Goal: Communication & Community: Ask a question

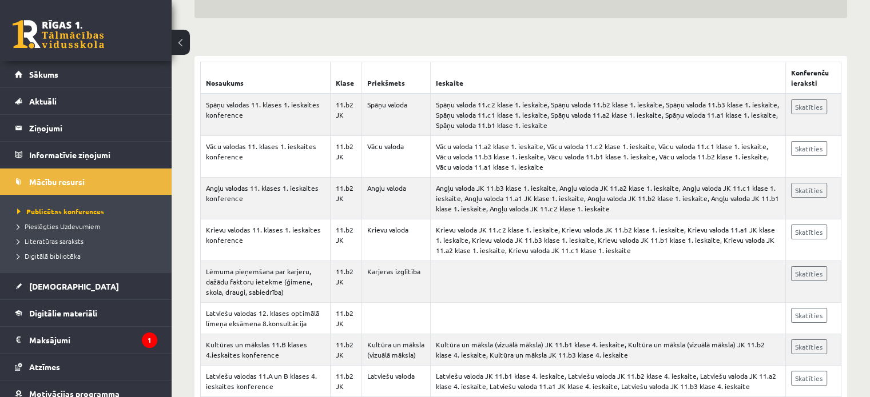
scroll to position [62, 0]
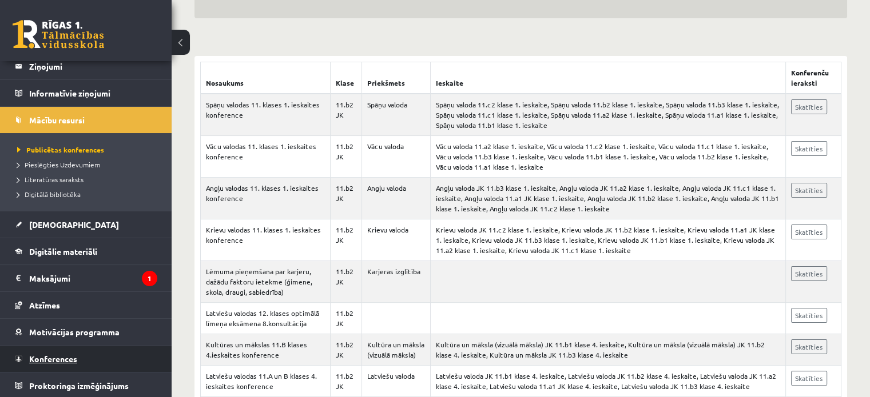
click at [55, 357] on span "Konferences" at bounding box center [53, 359] width 48 height 10
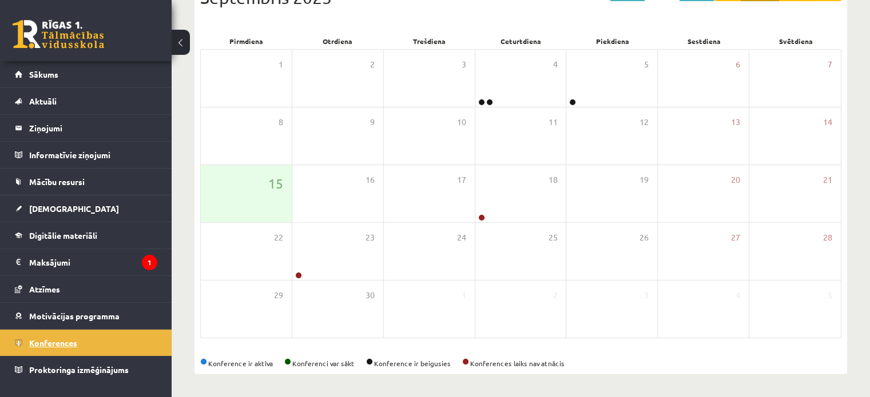
scroll to position [148, 0]
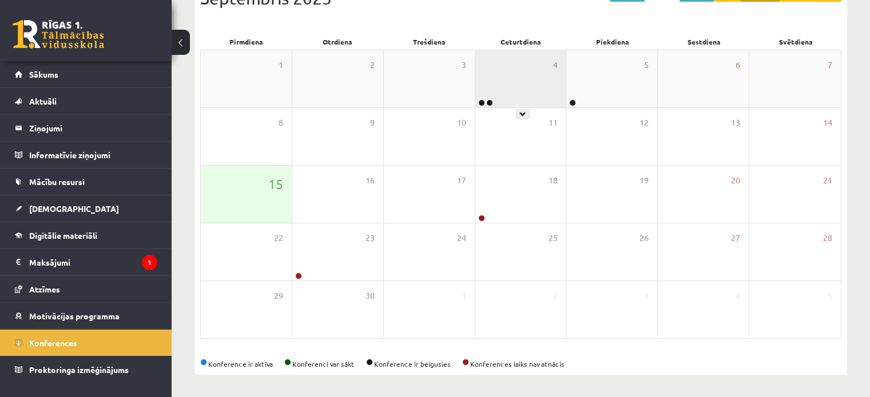
click at [493, 86] on div "4" at bounding box center [520, 78] width 91 height 57
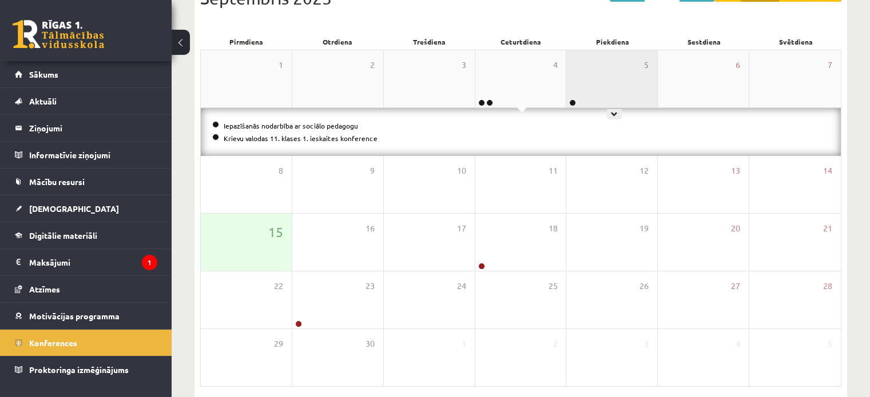
click at [605, 87] on div "5" at bounding box center [611, 78] width 91 height 57
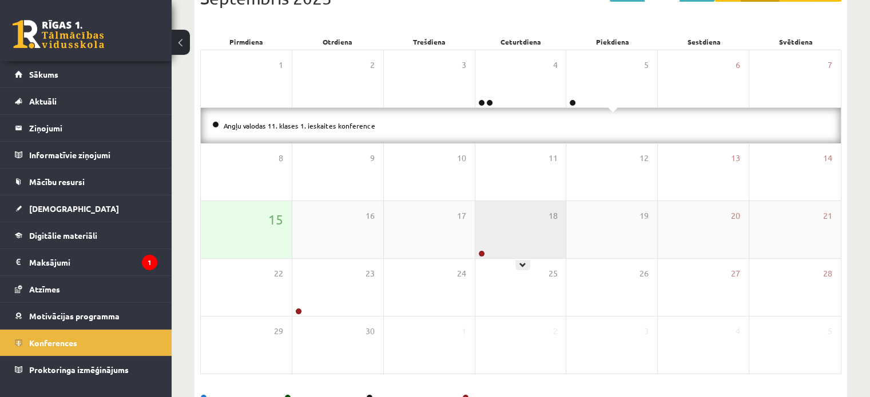
click at [497, 221] on div "18" at bounding box center [520, 229] width 91 height 57
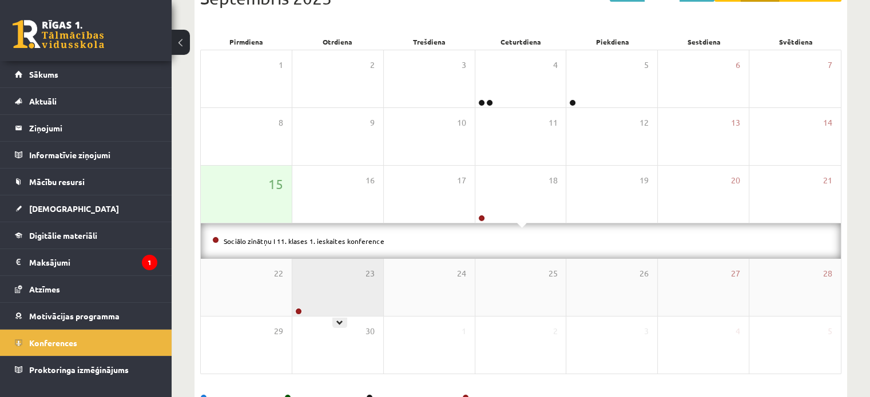
click at [323, 294] on div "23" at bounding box center [337, 287] width 91 height 57
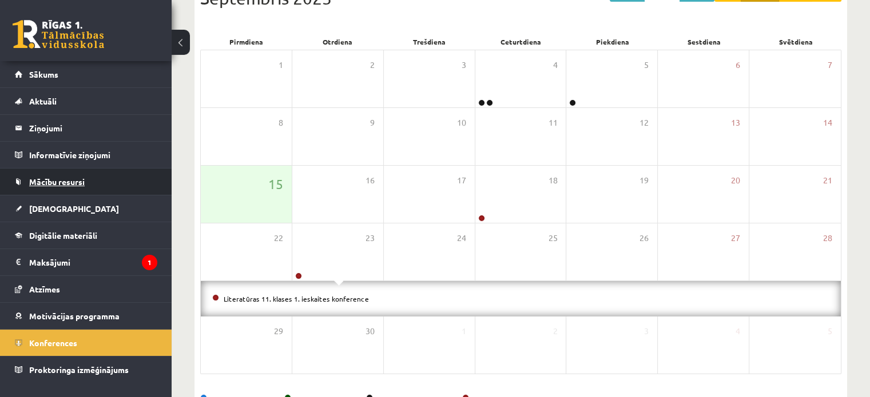
click at [70, 182] on span "Mācību resursi" at bounding box center [56, 182] width 55 height 10
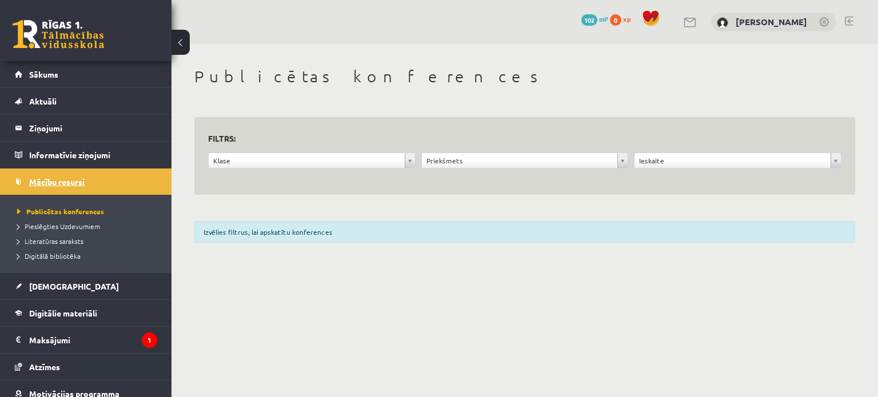
click at [70, 182] on span "Mācību resursi" at bounding box center [56, 182] width 55 height 10
click at [53, 99] on span "Aktuāli" at bounding box center [42, 101] width 27 height 10
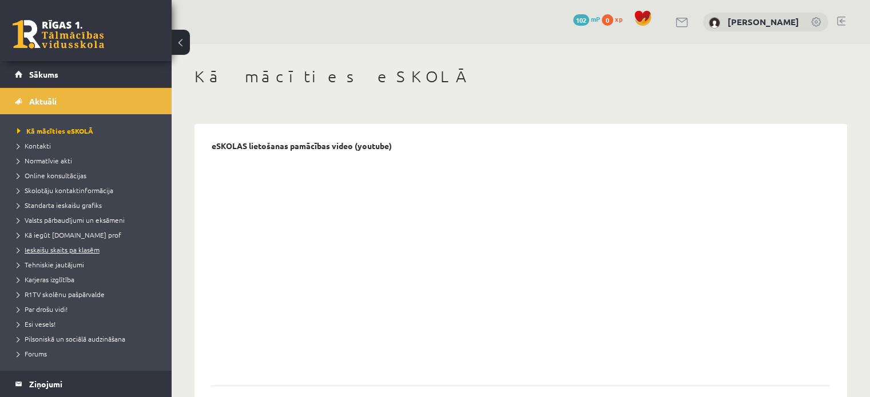
click at [89, 250] on span "Ieskaišu skaits pa klasēm" at bounding box center [58, 249] width 82 height 9
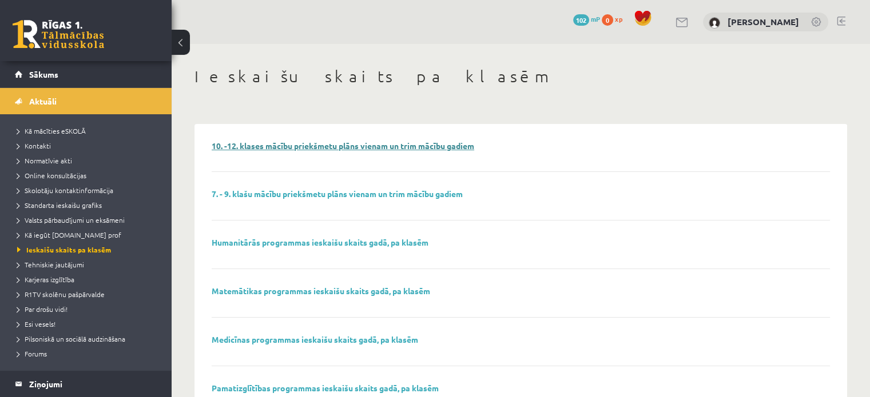
click at [249, 142] on link "10. -12. klases mācību priekšmetu plāns vienam un trim mācību gadiem" at bounding box center [343, 146] width 262 height 10
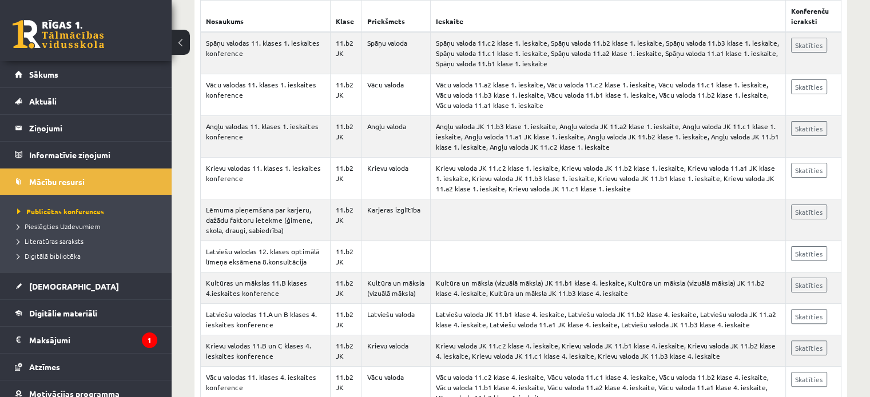
scroll to position [245, 0]
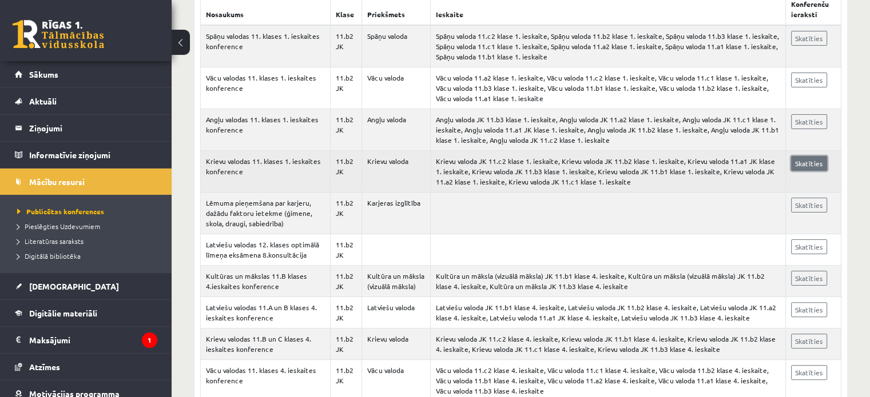
click at [807, 156] on link "Skatīties" at bounding box center [809, 163] width 36 height 15
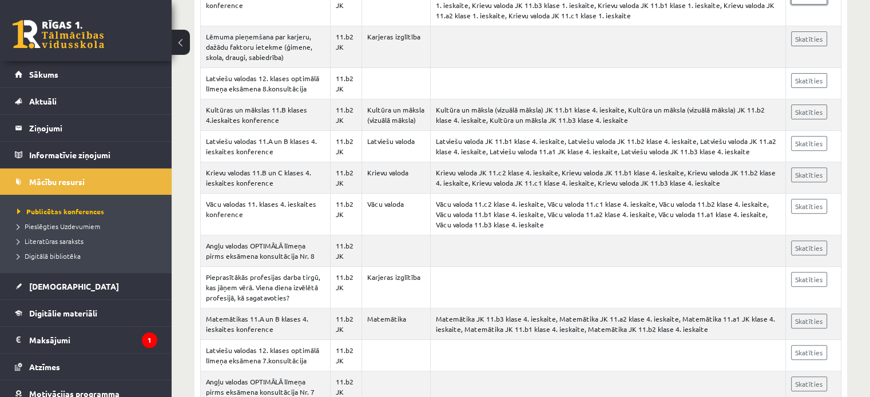
scroll to position [409, 0]
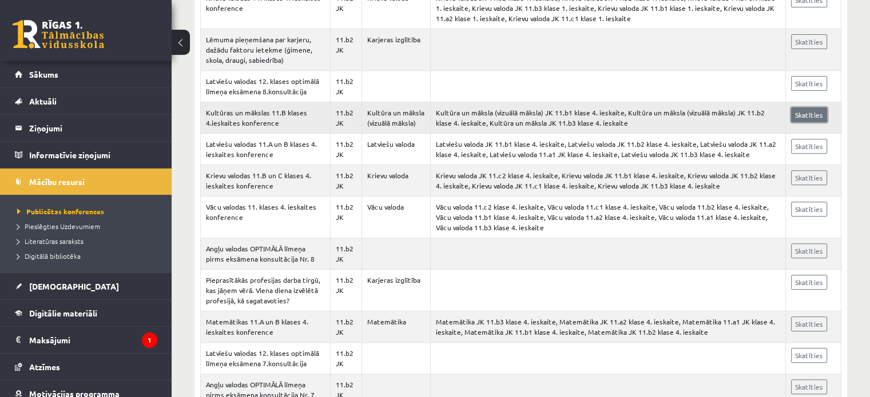
click at [809, 113] on link "Skatīties" at bounding box center [809, 115] width 36 height 15
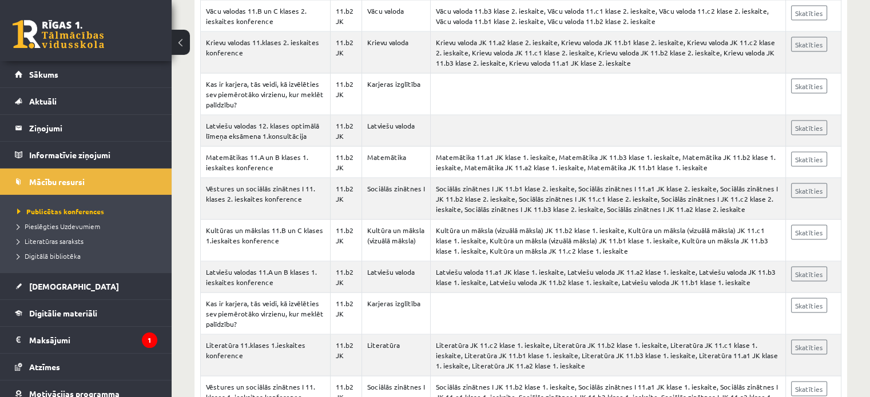
scroll to position [2443, 0]
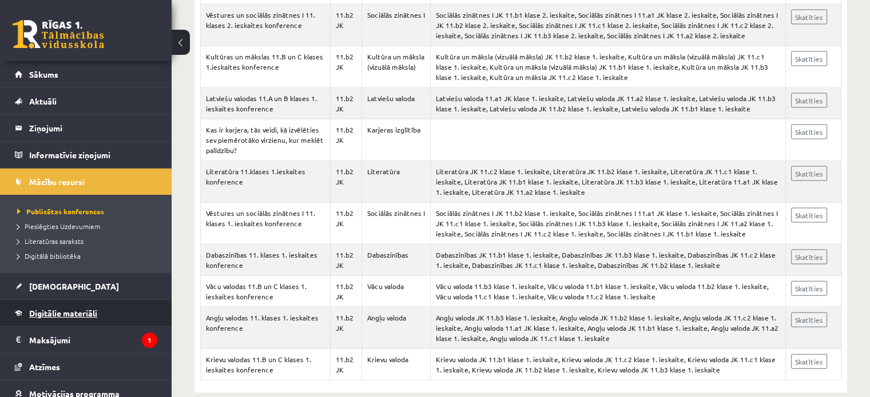
click at [61, 309] on span "Digitālie materiāli" at bounding box center [63, 313] width 68 height 10
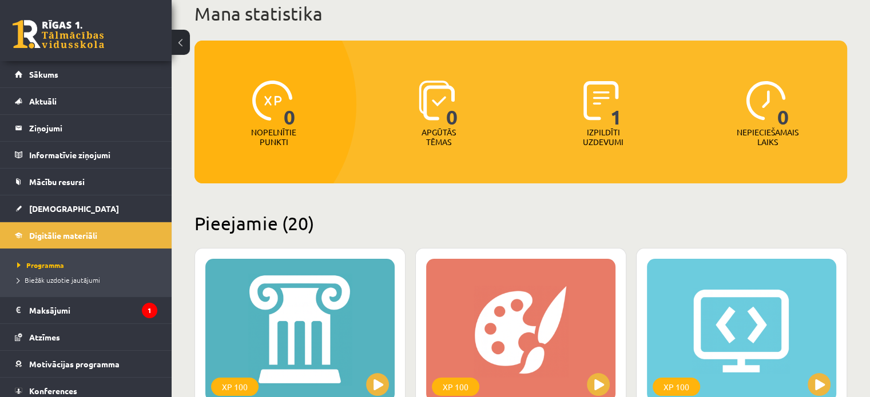
scroll to position [89, 0]
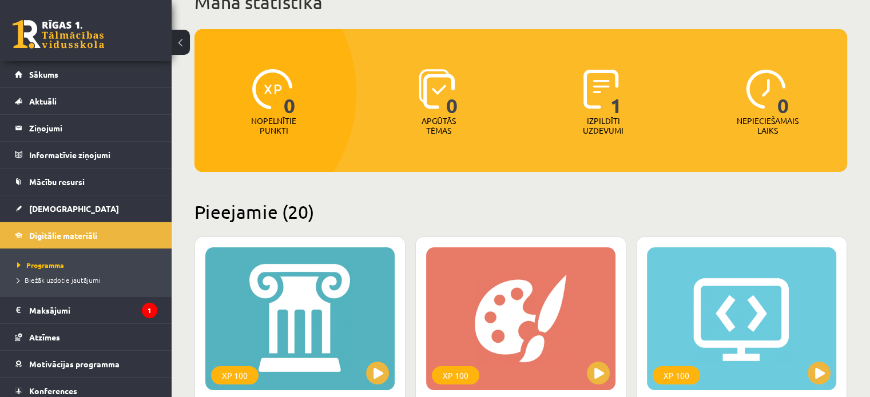
click at [612, 105] on span "1" at bounding box center [616, 92] width 12 height 47
click at [615, 128] on p "Izpildīti uzdevumi" at bounding box center [602, 125] width 45 height 19
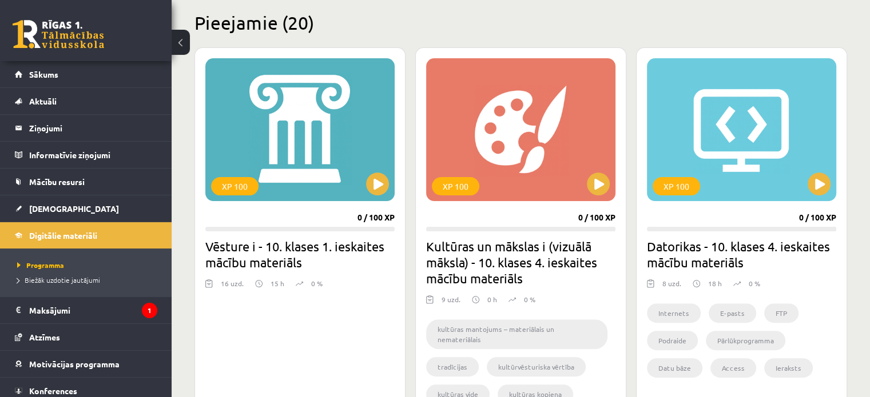
scroll to position [289, 0]
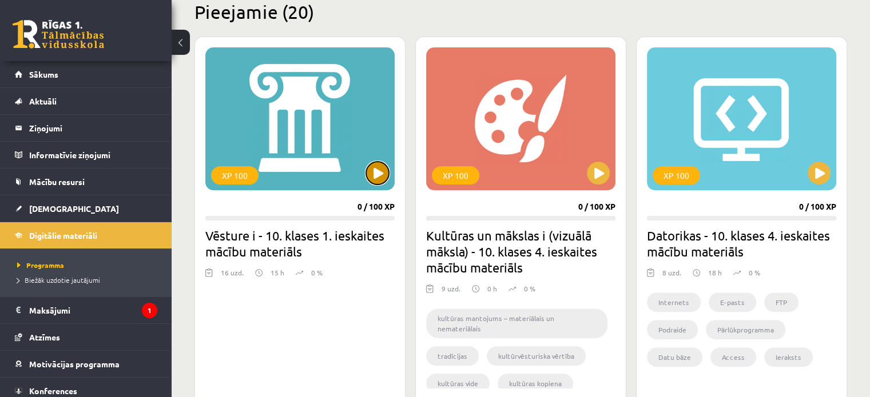
click at [375, 173] on button at bounding box center [377, 173] width 23 height 23
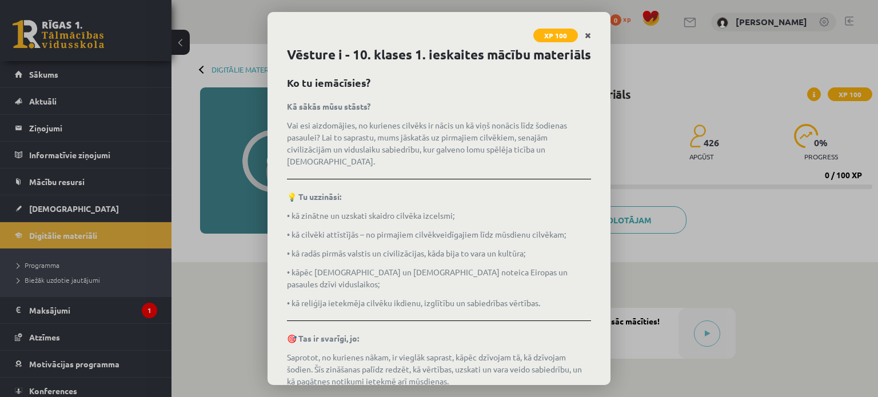
click at [590, 28] on link "Close" at bounding box center [588, 36] width 20 height 22
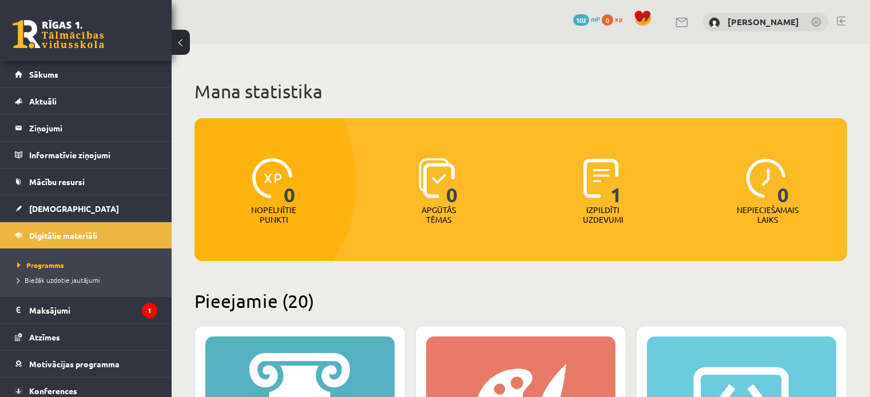
scroll to position [289, 0]
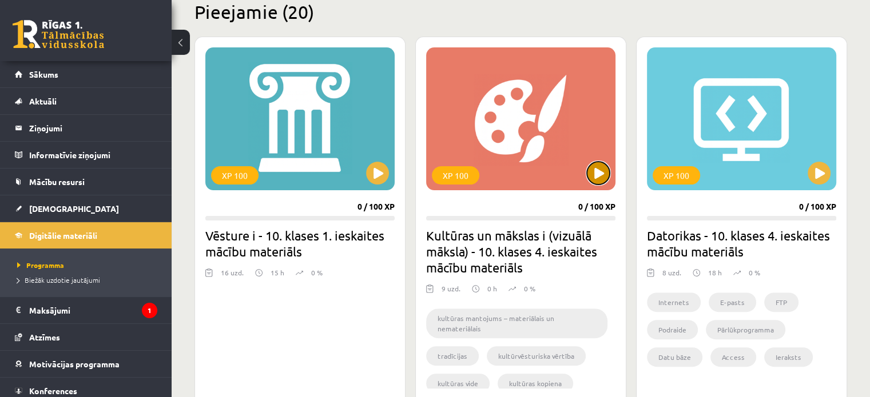
click at [591, 172] on button at bounding box center [598, 173] width 23 height 23
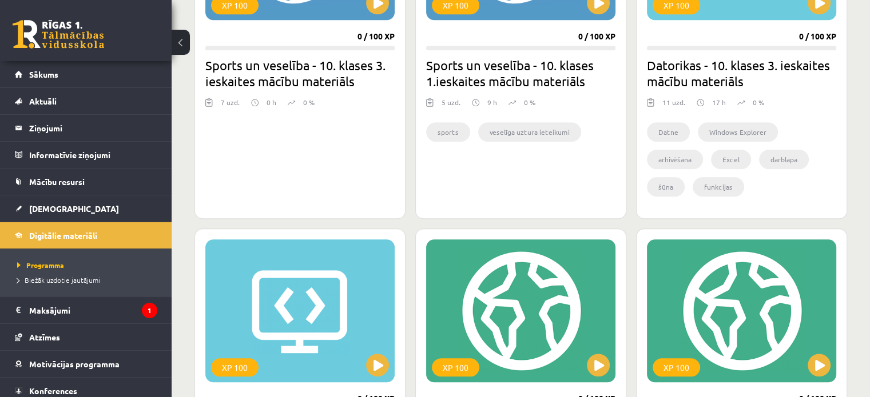
scroll to position [1233, 0]
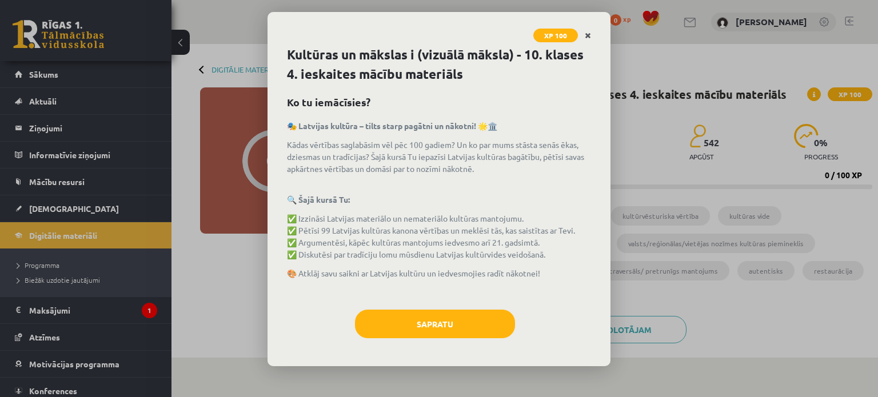
click at [582, 28] on link "Close" at bounding box center [588, 36] width 20 height 22
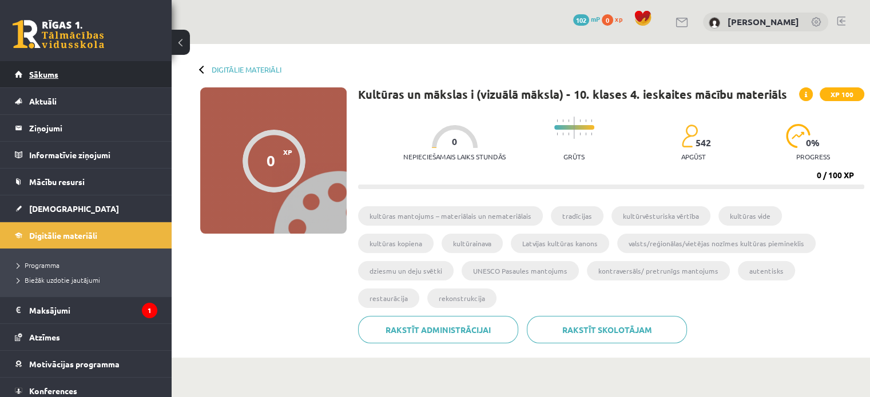
click at [55, 80] on link "Sākums" at bounding box center [86, 74] width 142 height 26
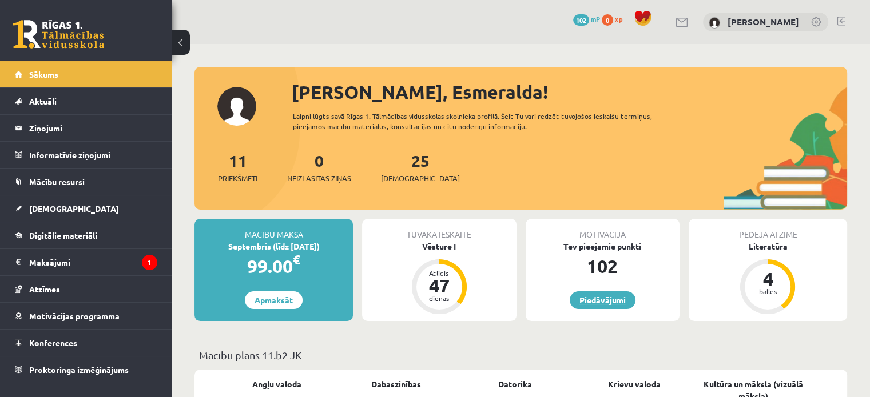
click at [610, 296] on link "Piedāvājumi" at bounding box center [603, 301] width 66 height 18
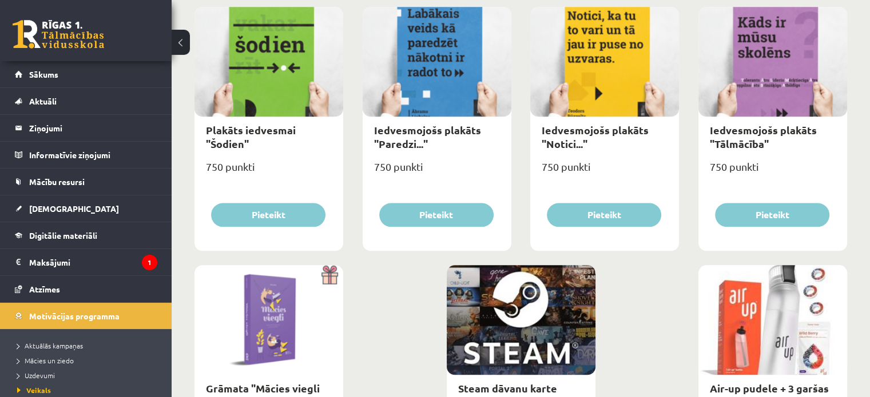
scroll to position [1359, 0]
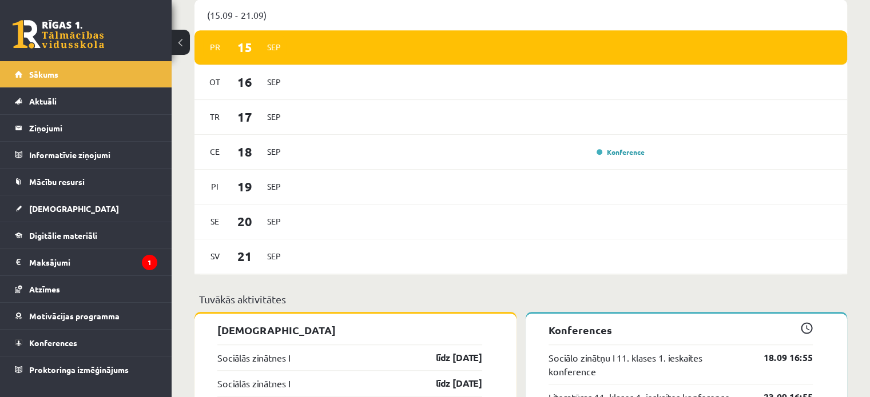
scroll to position [754, 0]
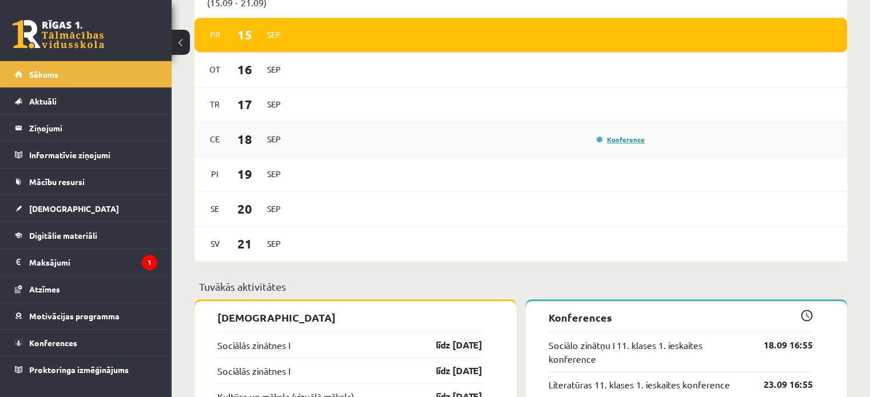
click at [633, 144] on link "Konference" at bounding box center [620, 139] width 48 height 9
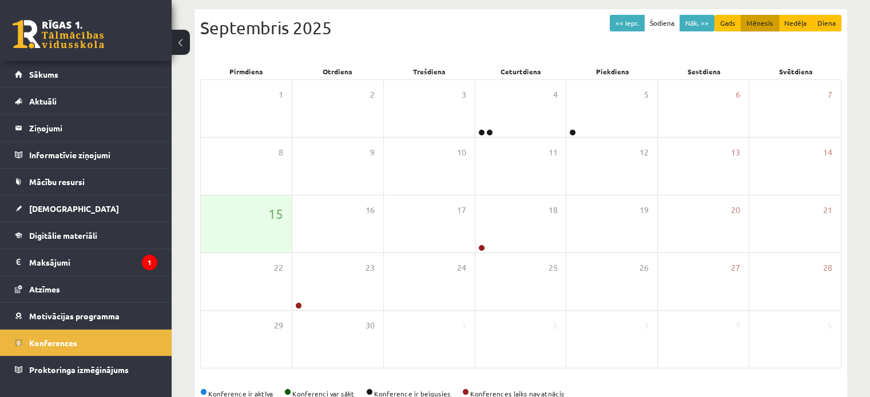
scroll to position [128, 0]
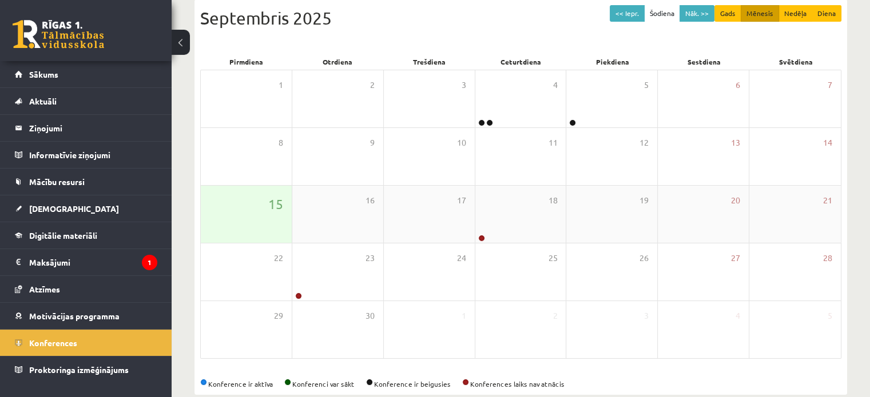
click at [217, 217] on div "15" at bounding box center [246, 214] width 91 height 57
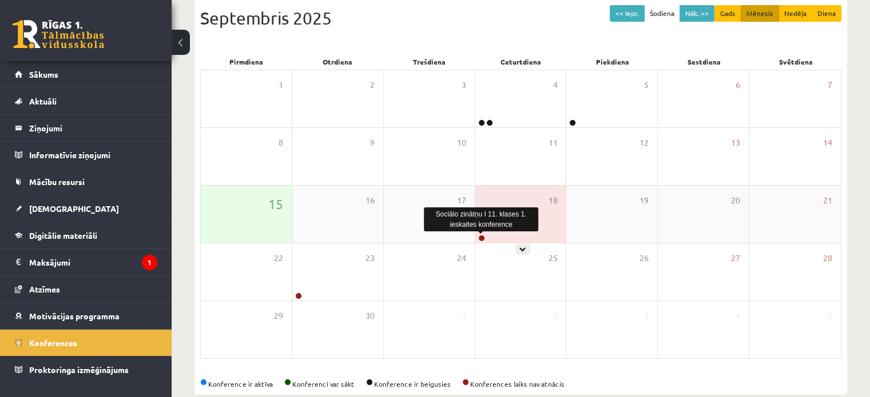
click at [480, 240] on link at bounding box center [481, 238] width 7 height 7
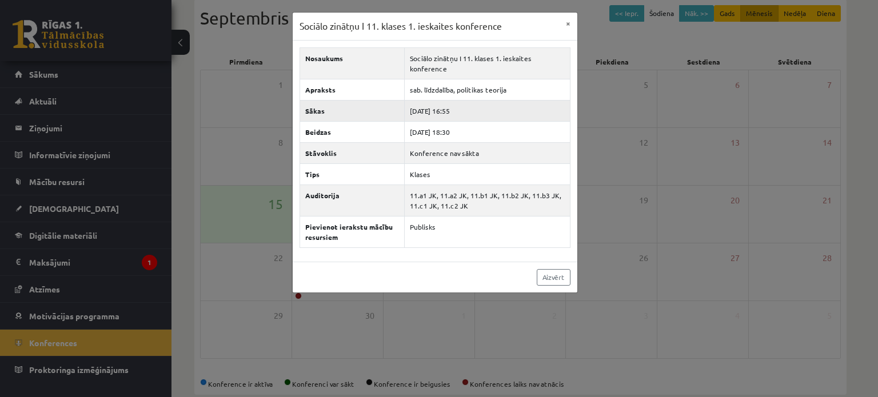
click at [539, 112] on td "2025-09-18 16:55" at bounding box center [487, 110] width 165 height 21
click at [619, 130] on div "Sociālo zinātņu I 11. klases 1. ieskaites konference × Nosaukums Sociālo zinātņ…" at bounding box center [439, 198] width 878 height 397
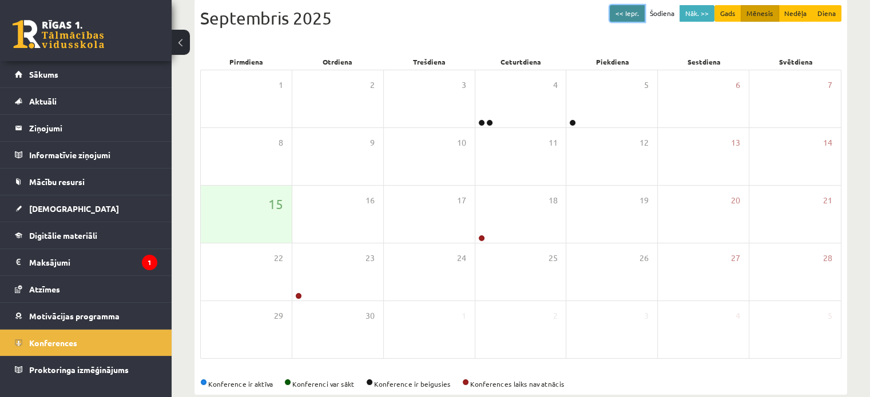
click at [626, 9] on button "<< Iepr." at bounding box center [627, 13] width 35 height 17
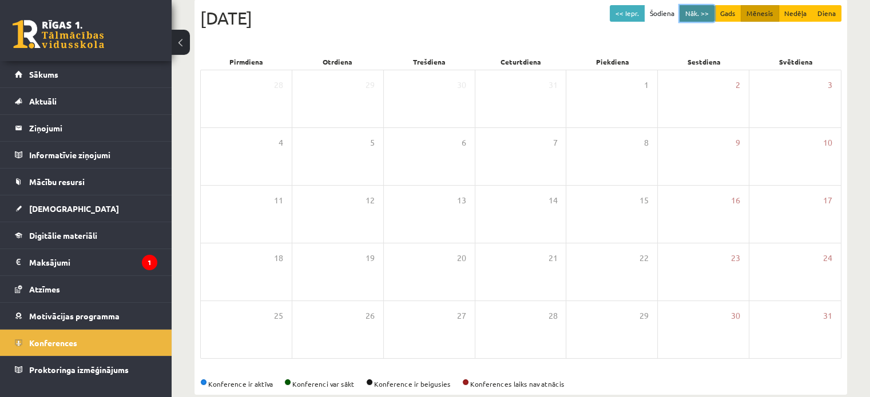
click at [695, 12] on button "Nāk. >>" at bounding box center [696, 13] width 35 height 17
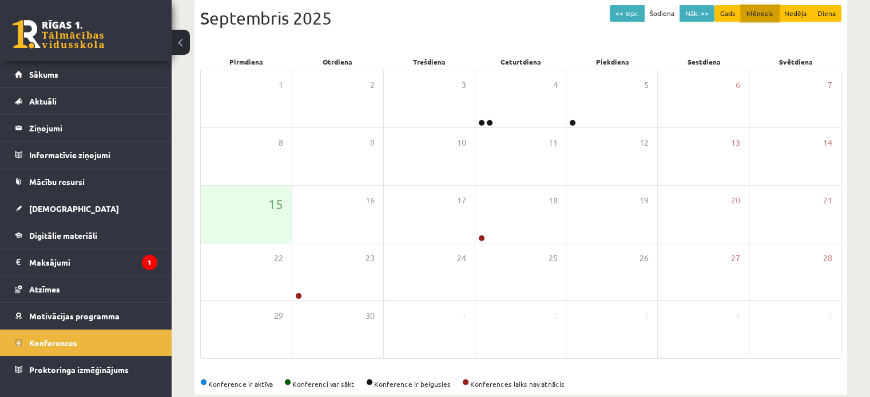
click at [759, 6] on button "Mēnesis" at bounding box center [760, 13] width 38 height 17
click at [729, 9] on button "Gads" at bounding box center [727, 13] width 27 height 17
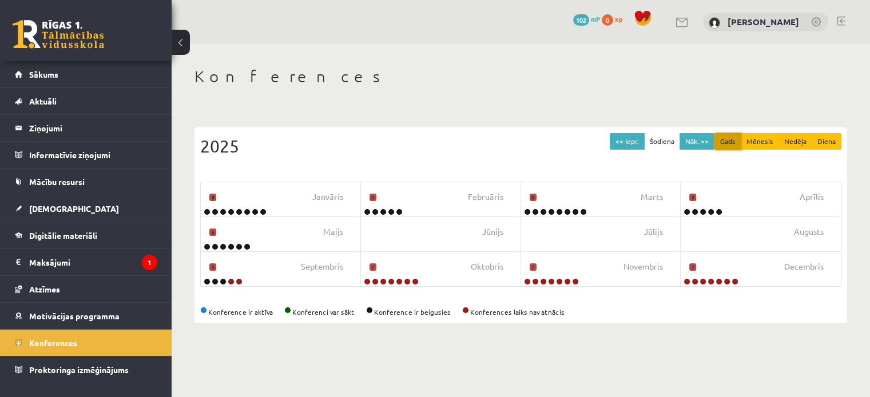
scroll to position [0, 0]
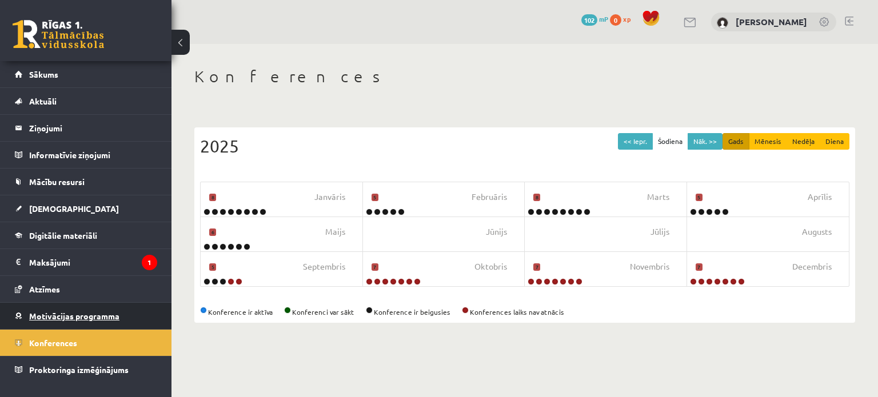
click at [105, 308] on link "Motivācijas programma" at bounding box center [86, 316] width 142 height 26
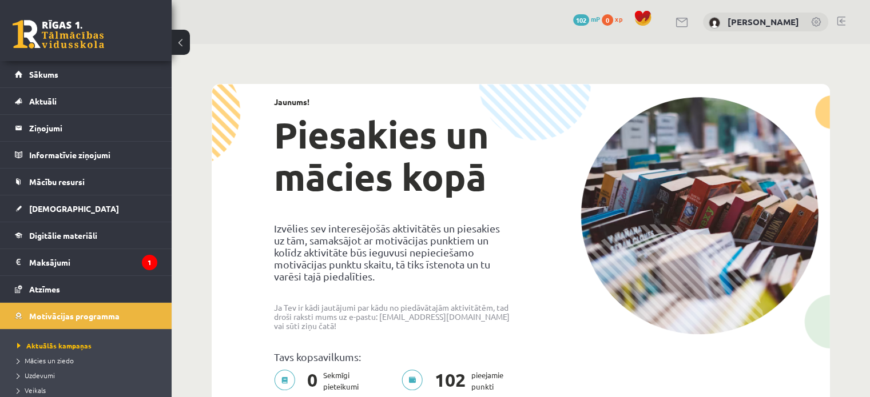
scroll to position [106, 0]
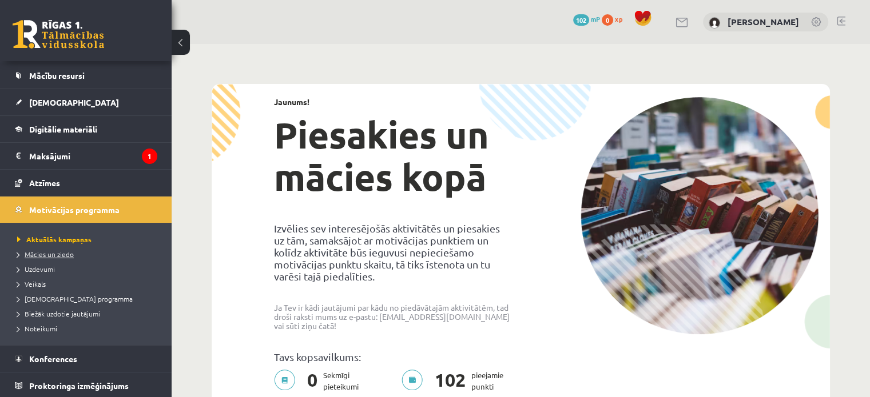
click at [39, 251] on span "Mācies un ziedo" at bounding box center [45, 254] width 57 height 9
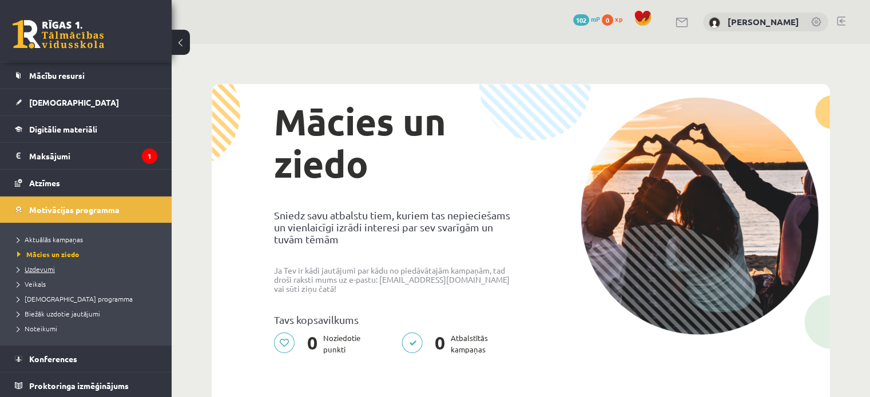
click at [39, 265] on span "Uzdevumi" at bounding box center [36, 269] width 38 height 9
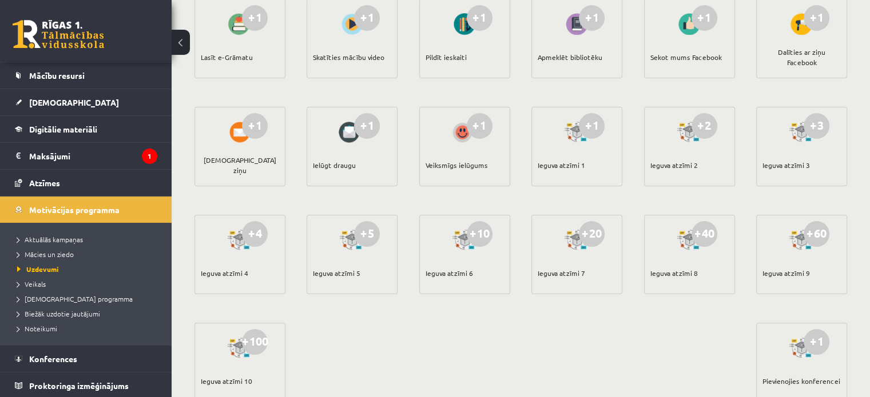
scroll to position [168, 0]
click at [357, 25] on div "+1" at bounding box center [367, 17] width 26 height 26
click at [356, 59] on div "Skatīties mācību video" at bounding box center [348, 56] width 71 height 40
click at [358, 17] on div "+1" at bounding box center [367, 17] width 26 height 26
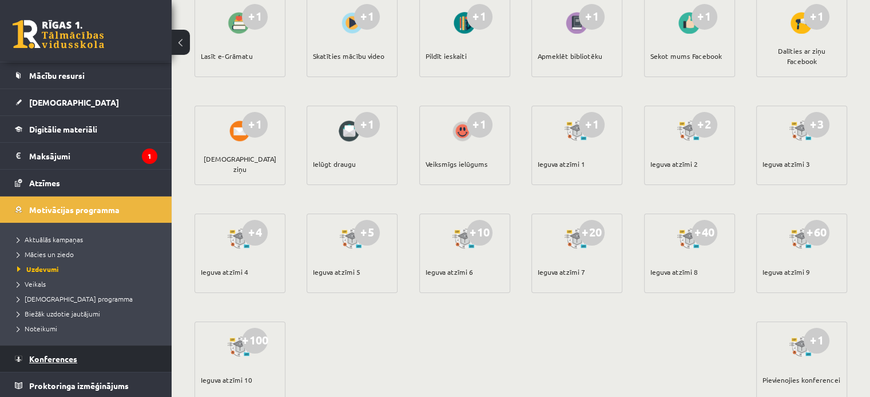
click at [71, 357] on span "Konferences" at bounding box center [53, 359] width 48 height 10
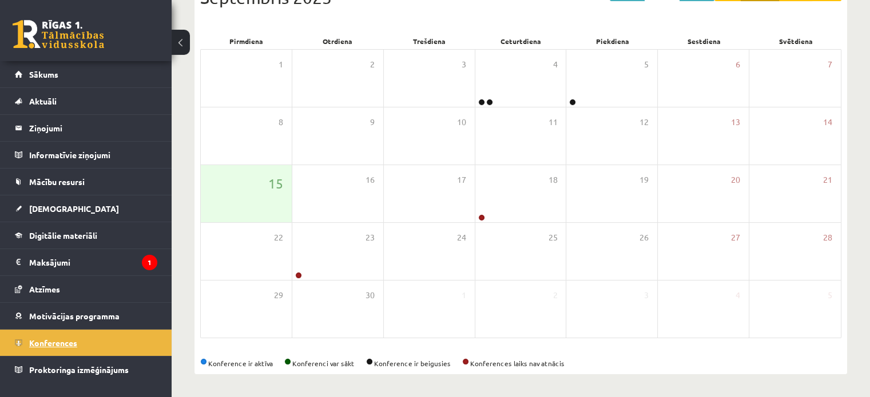
scroll to position [148, 0]
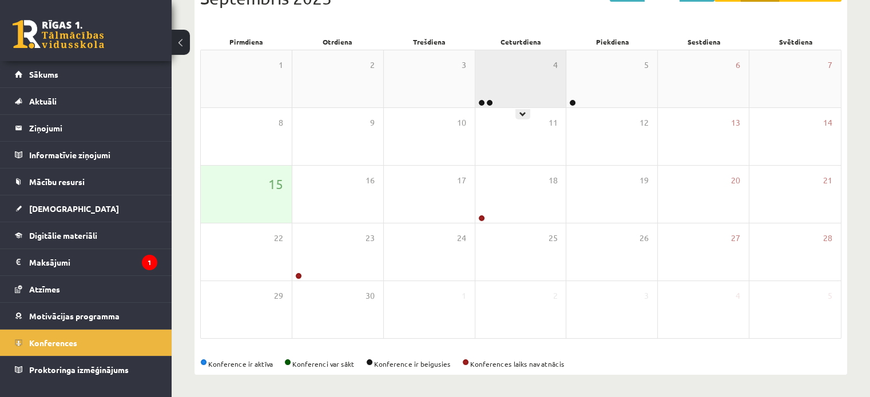
click at [522, 90] on div "4" at bounding box center [520, 78] width 91 height 57
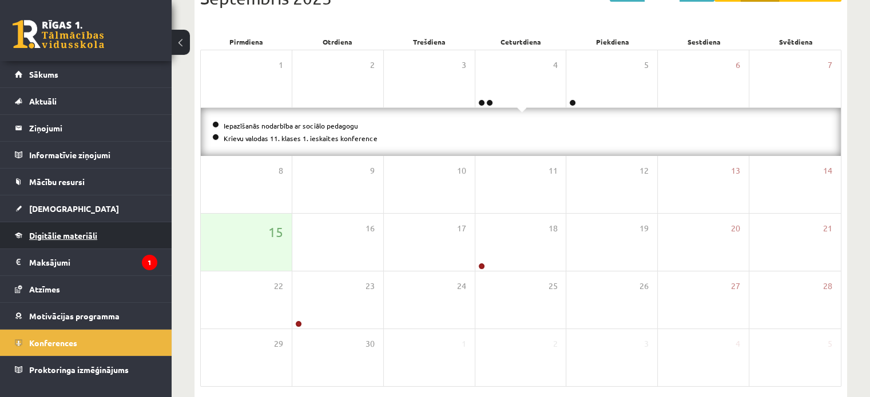
click at [67, 228] on link "Digitālie materiāli" at bounding box center [86, 235] width 142 height 26
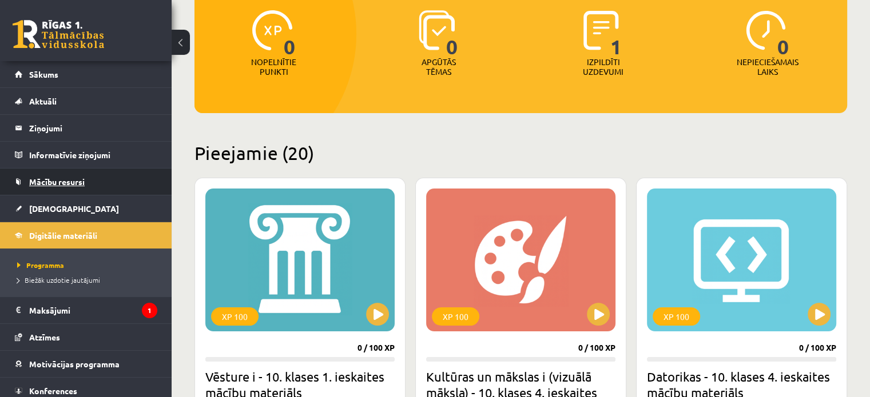
click at [71, 180] on span "Mācību resursi" at bounding box center [56, 182] width 55 height 10
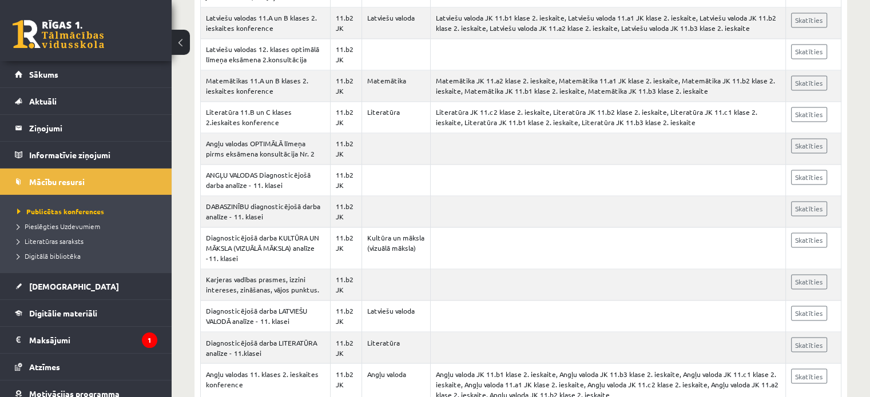
scroll to position [2443, 0]
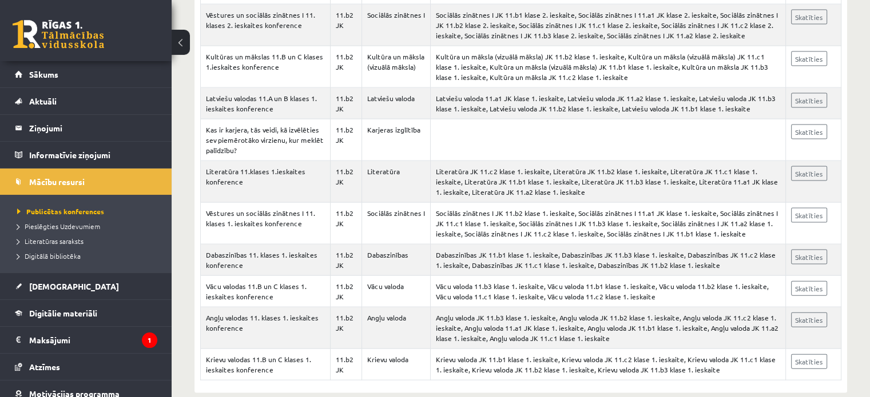
click at [75, 235] on li "Literatūras saraksts" at bounding box center [88, 241] width 143 height 15
click at [69, 258] on span "Digitālā bibliotēka" at bounding box center [48, 256] width 63 height 9
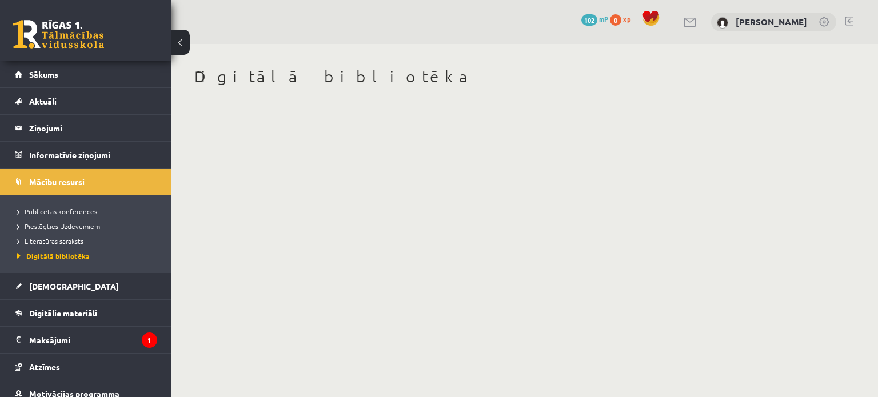
click at [55, 23] on link at bounding box center [58, 34] width 91 height 29
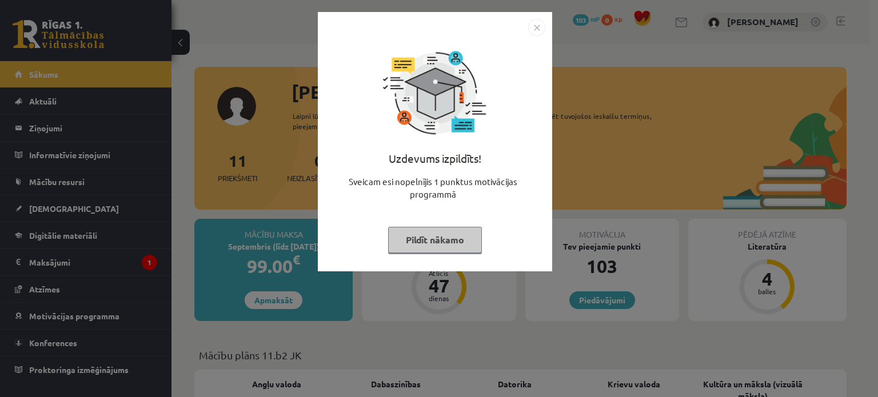
click at [446, 233] on button "Pildīt nākamo" at bounding box center [435, 240] width 94 height 26
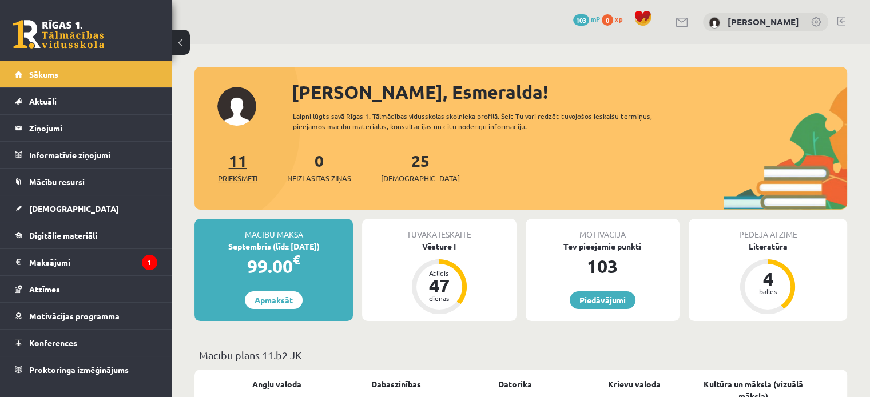
click at [244, 175] on span "Priekšmeti" at bounding box center [237, 178] width 39 height 11
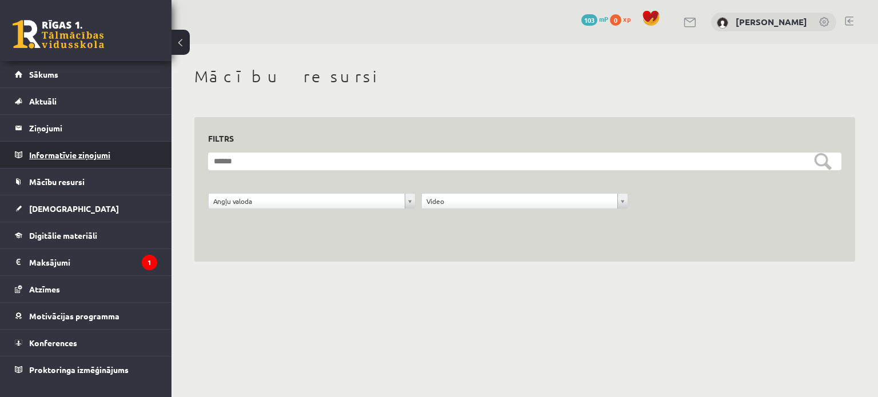
click at [86, 156] on legend "Informatīvie ziņojumi 0" at bounding box center [93, 155] width 128 height 26
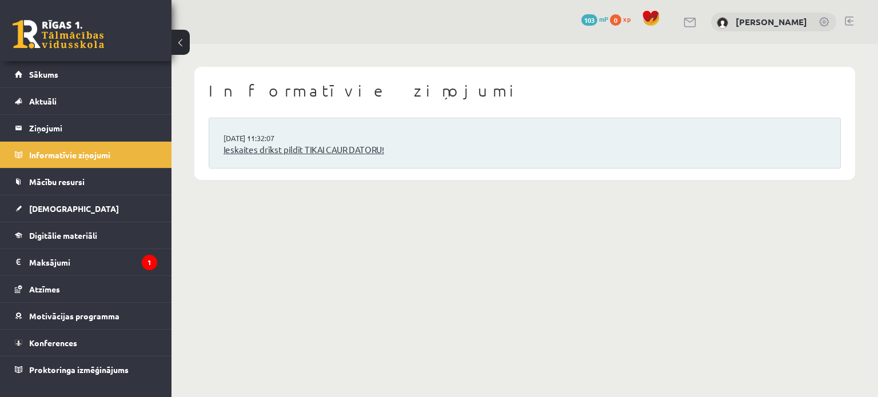
click at [292, 150] on link "Ieskaites drīkst pildīt TIKAI CAUR DATORU!" at bounding box center [525, 150] width 603 height 13
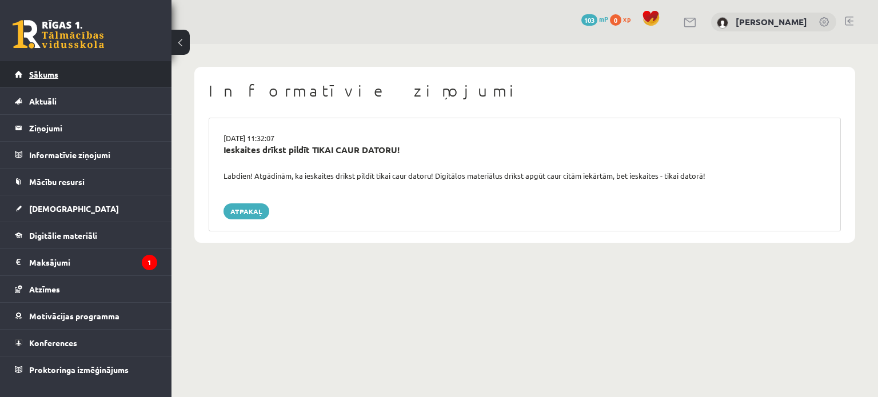
click at [28, 69] on link "Sākums" at bounding box center [86, 74] width 142 height 26
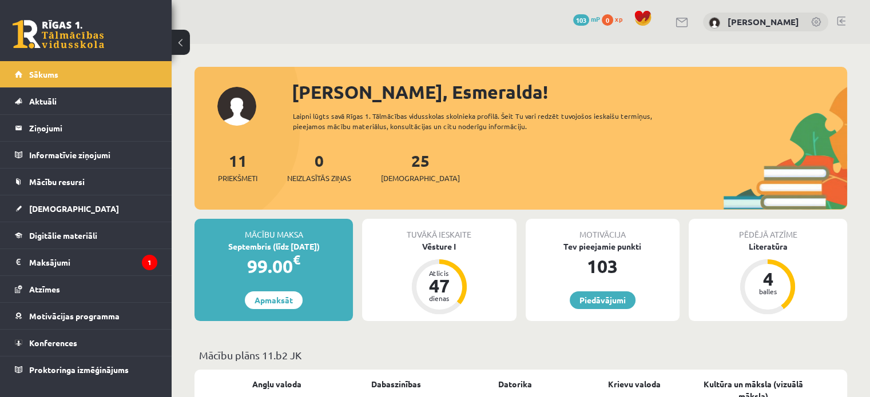
click at [817, 19] on link at bounding box center [816, 22] width 11 height 11
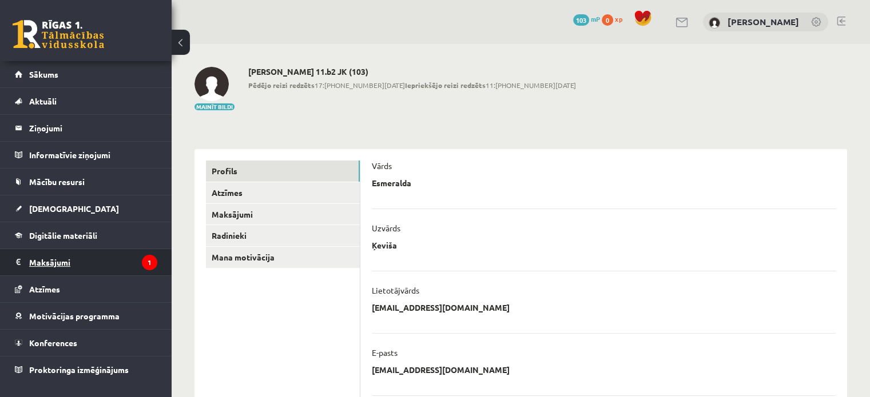
click at [63, 258] on legend "Maksājumi 1" at bounding box center [93, 262] width 128 height 26
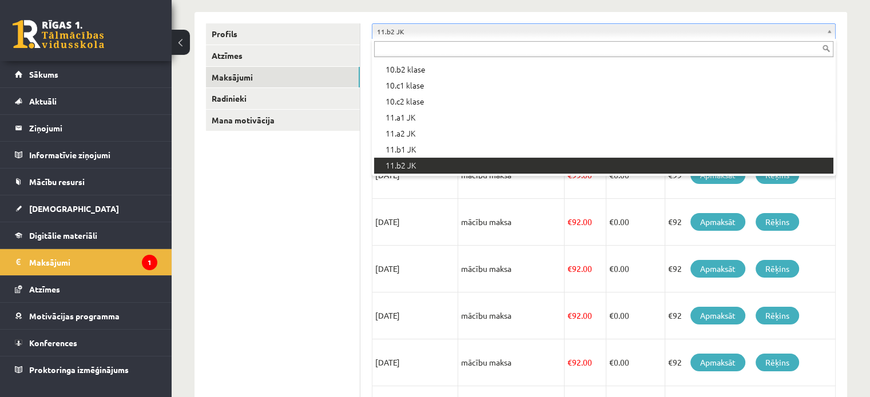
scroll to position [208, 0]
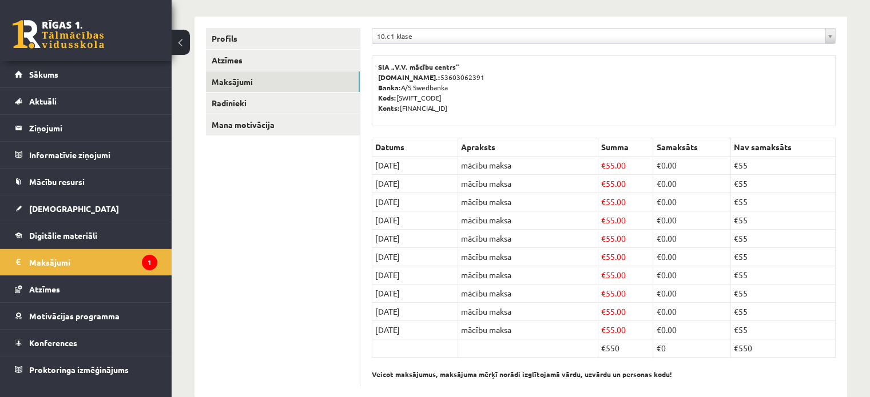
scroll to position [142, 0]
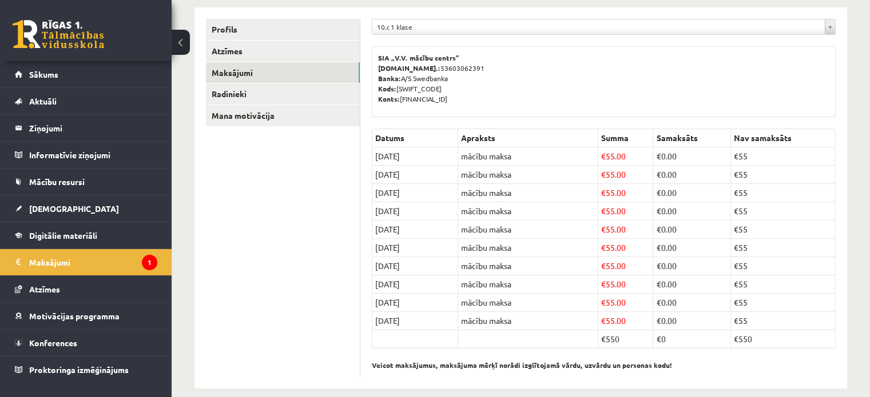
click at [835, 31] on div "10.c1 klase" at bounding box center [604, 27] width 464 height 16
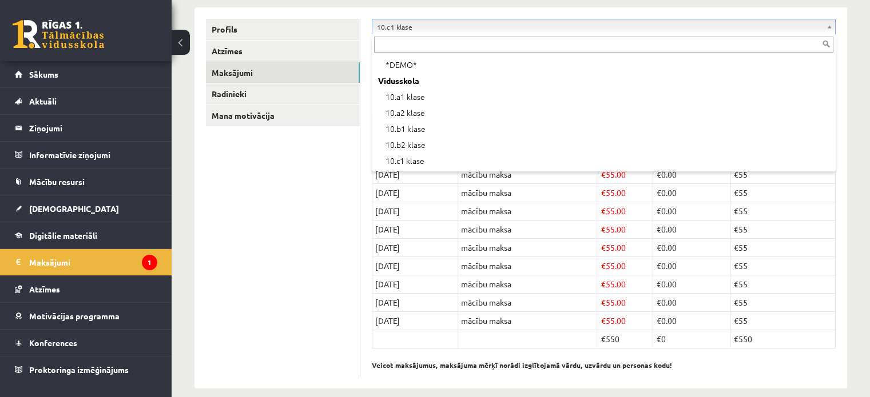
scroll to position [128, 0]
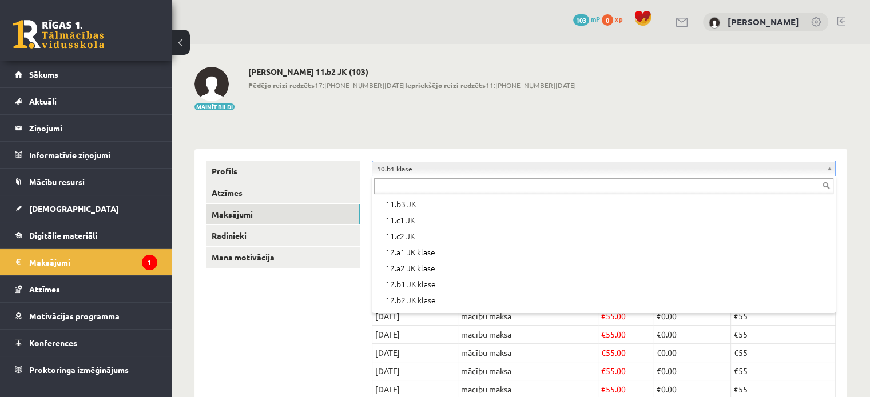
scroll to position [339, 0]
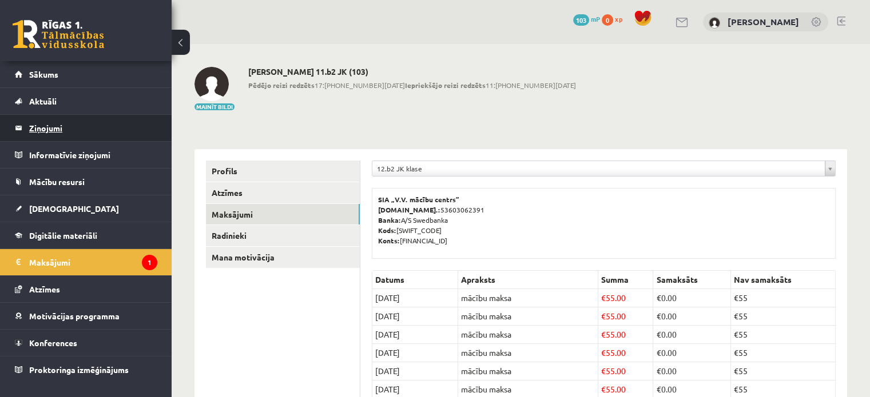
click at [48, 129] on legend "Ziņojumi 0" at bounding box center [93, 128] width 128 height 26
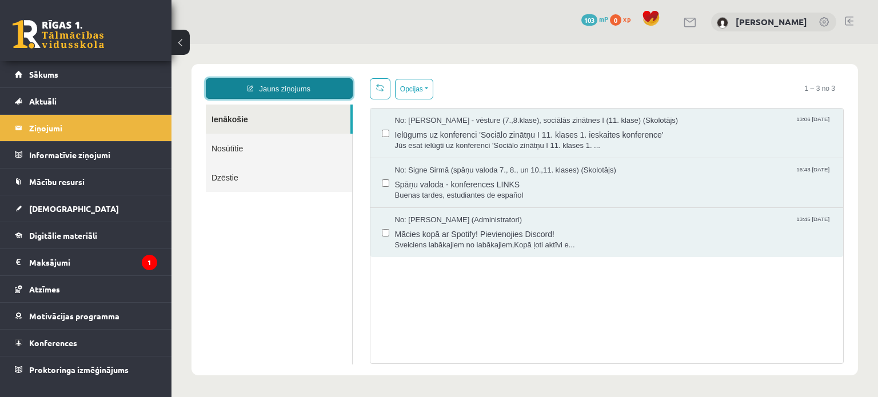
click at [317, 83] on link "Jauns ziņojums" at bounding box center [279, 88] width 147 height 21
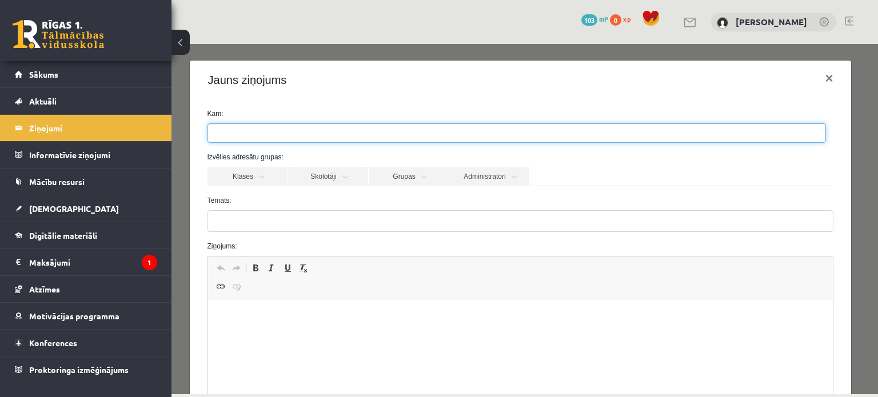
click at [359, 137] on ul at bounding box center [517, 133] width 618 height 18
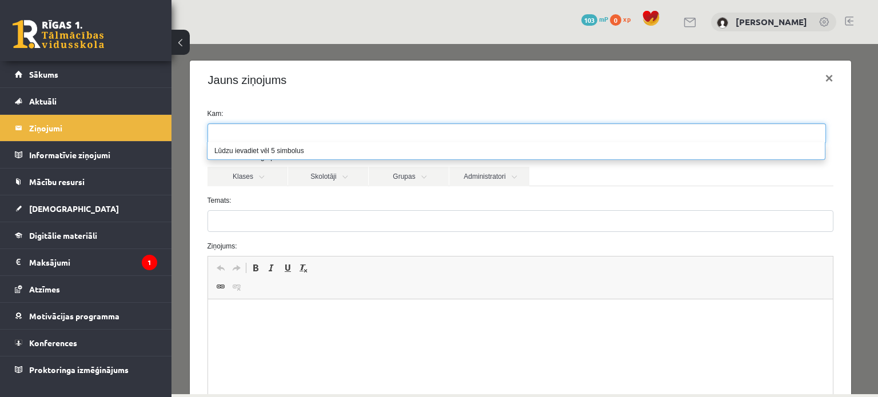
click at [350, 150] on li "Lūdzu ievadiet vēl 5 simbolus" at bounding box center [517, 150] width 618 height 17
click at [333, 130] on ul at bounding box center [517, 133] width 618 height 18
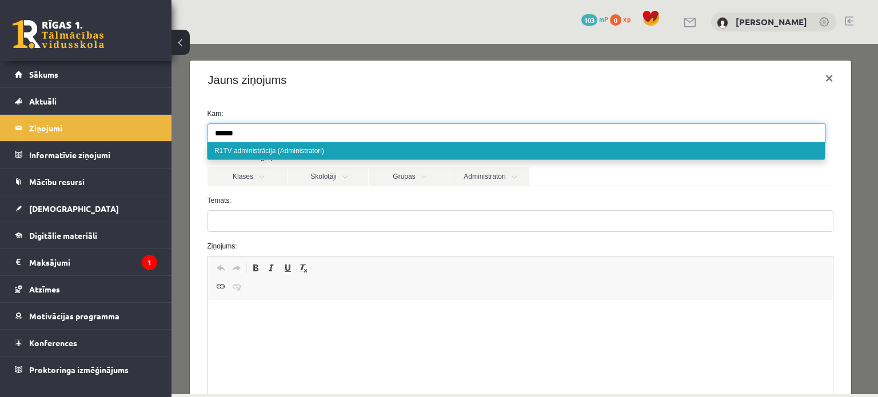
type input "******"
select select "*****"
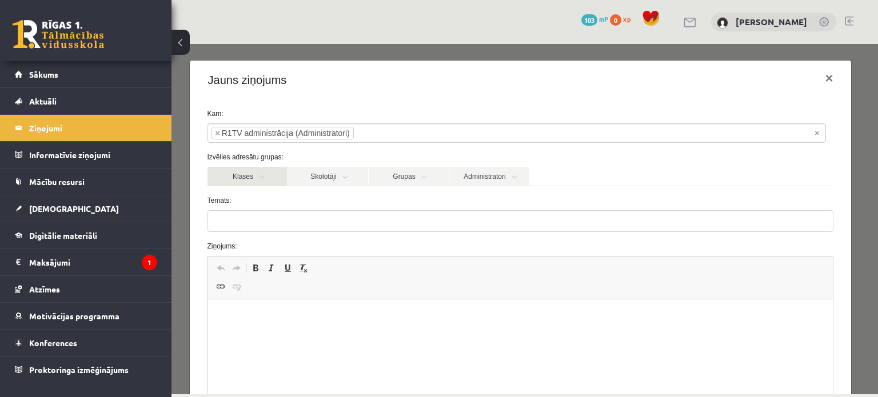
click at [270, 180] on link "Klases" at bounding box center [248, 176] width 80 height 19
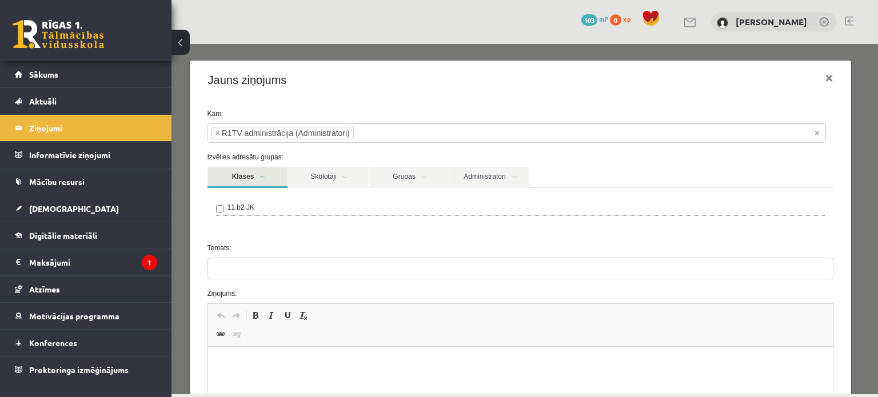
click at [247, 205] on label "11.b2 JK" at bounding box center [241, 207] width 27 height 10
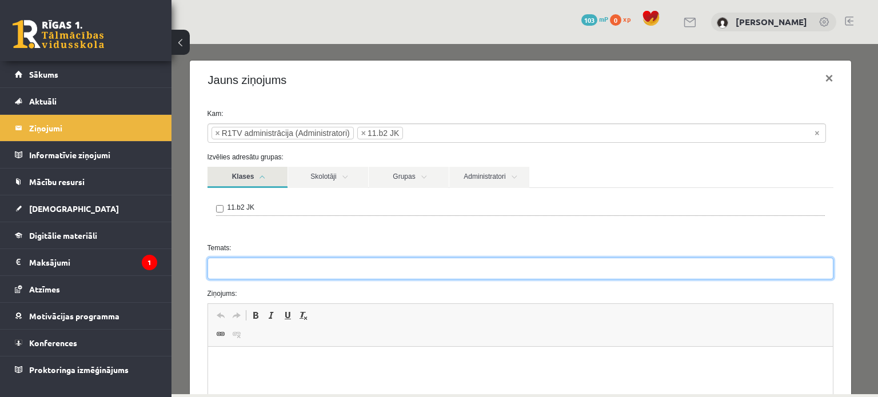
click at [294, 262] on input "Temats:" at bounding box center [521, 269] width 627 height 22
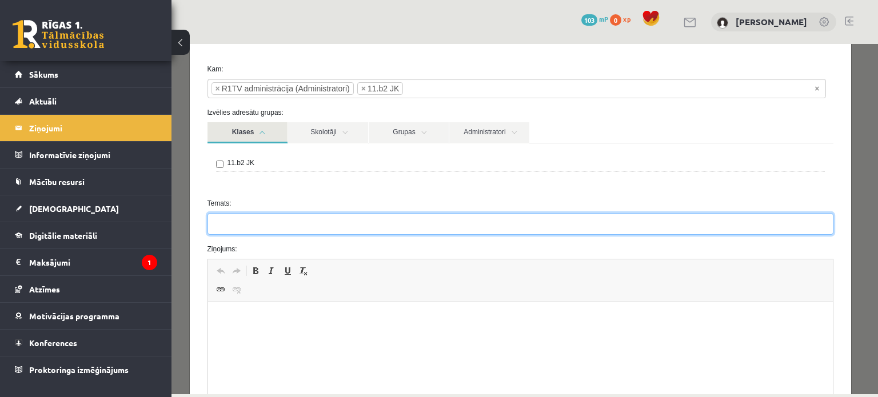
scroll to position [66, 0]
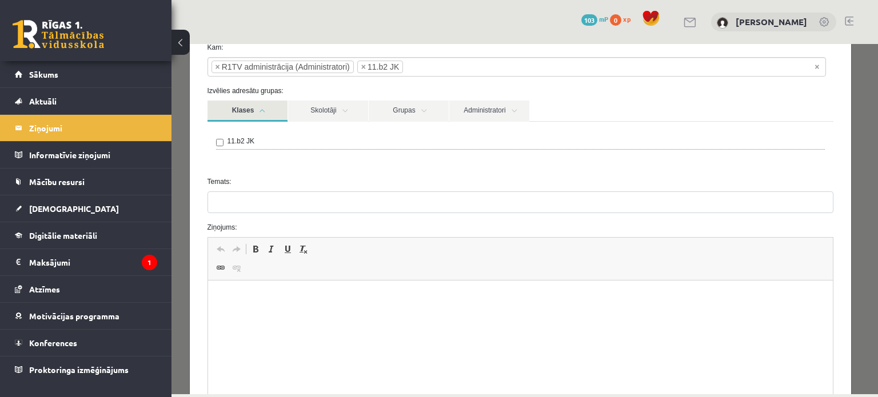
click at [400, 316] on html at bounding box center [521, 298] width 626 height 35
click at [227, 301] on p "**********" at bounding box center [516, 298] width 595 height 12
click at [268, 294] on p "**********" at bounding box center [516, 298] width 595 height 12
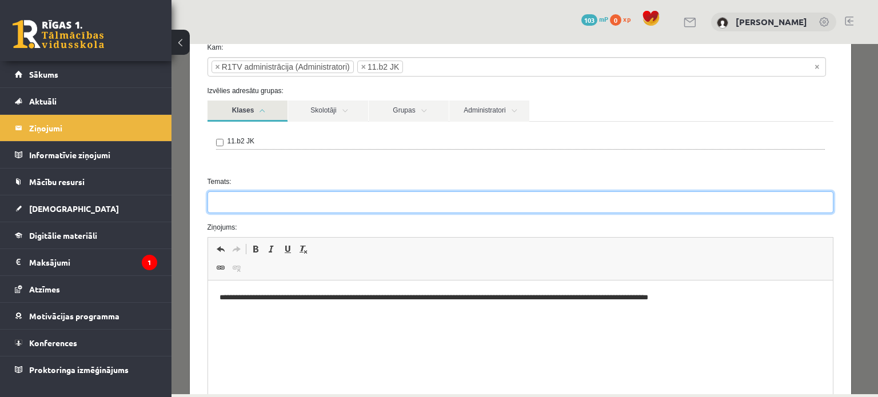
click at [253, 204] on input "Temats:" at bounding box center [521, 203] width 627 height 22
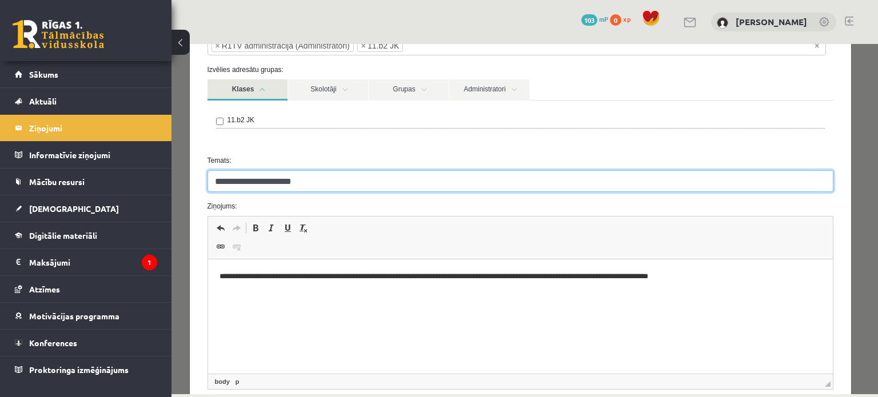
scroll to position [58, 0]
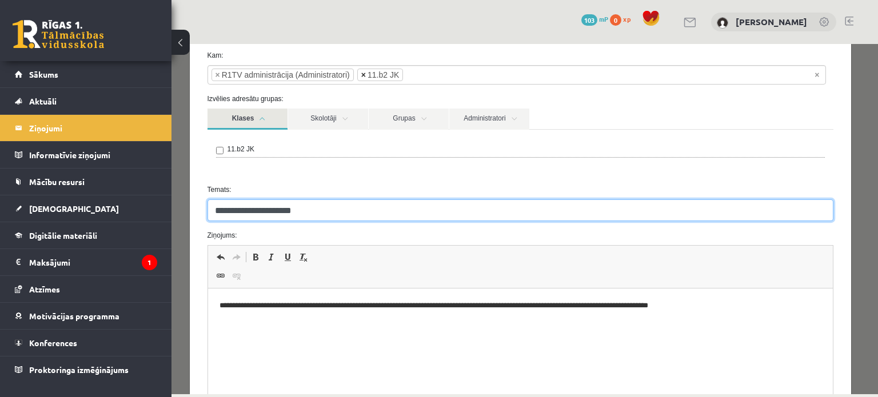
type input "**********"
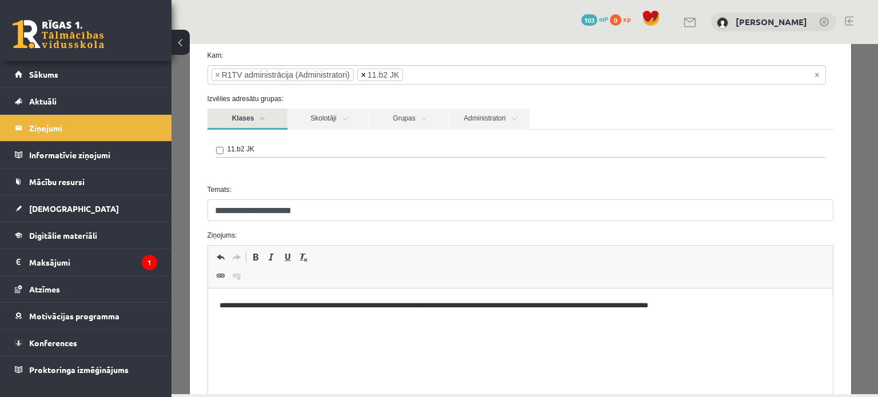
click at [364, 75] on span "×" at bounding box center [363, 74] width 5 height 11
click at [376, 170] on div "11.b2 JK" at bounding box center [521, 153] width 627 height 46
click at [512, 120] on link "Administratori" at bounding box center [489, 119] width 80 height 21
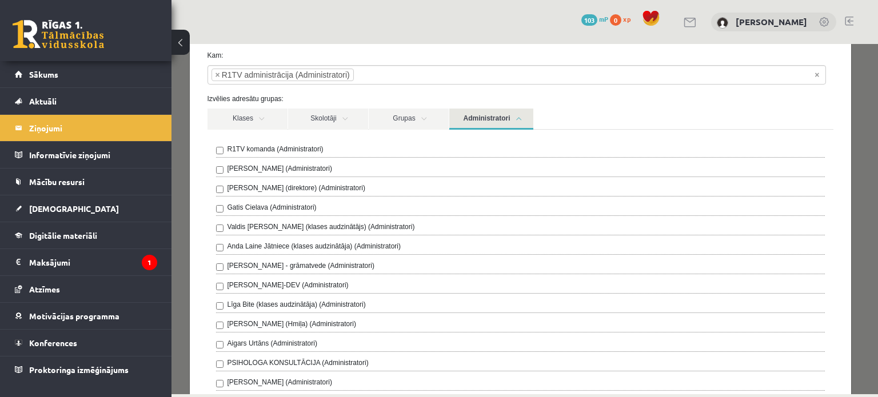
click at [512, 120] on link "Administratori" at bounding box center [491, 119] width 84 height 21
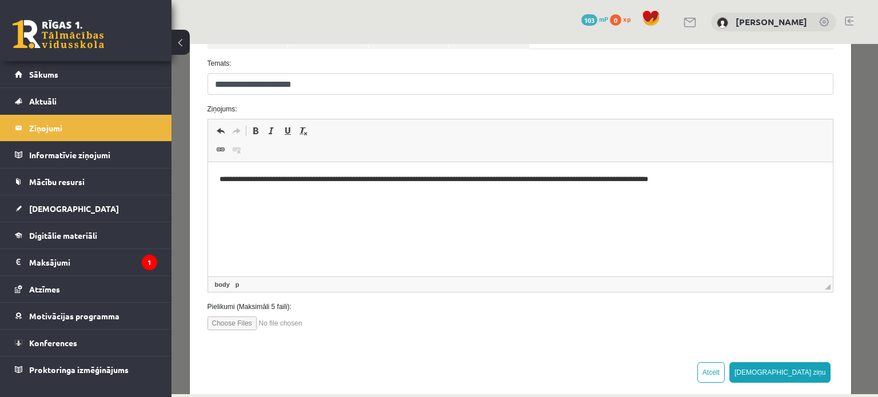
scroll to position [153, 0]
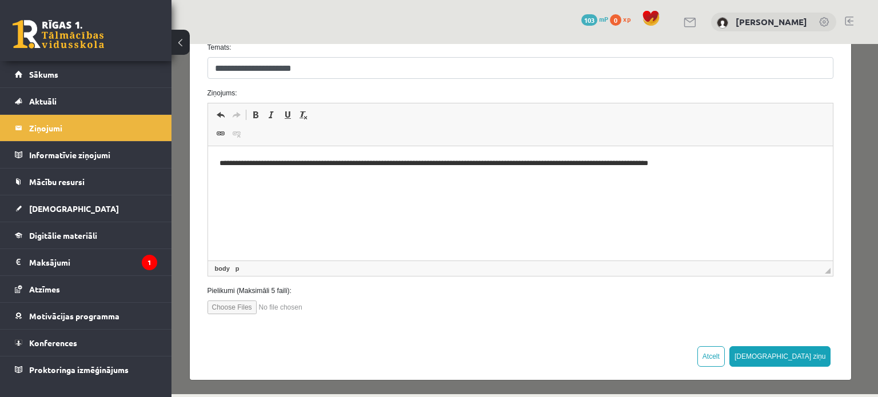
click at [694, 162] on p "**********" at bounding box center [516, 164] width 595 height 12
click at [792, 350] on button "Sūtīt ziņu" at bounding box center [781, 357] width 102 height 21
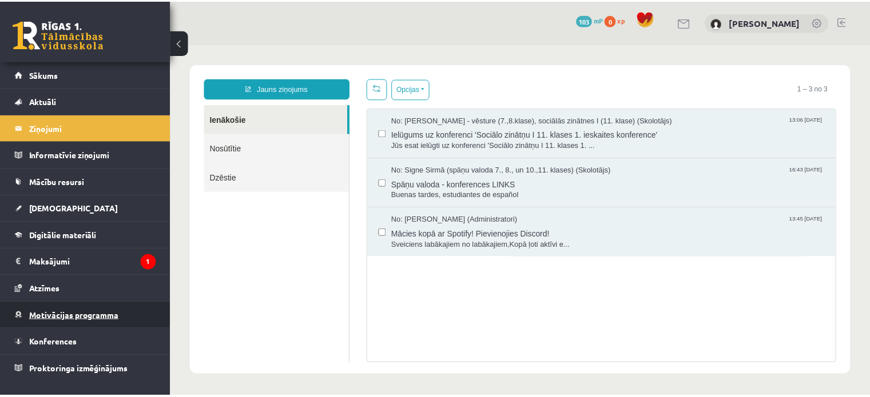
scroll to position [0, 0]
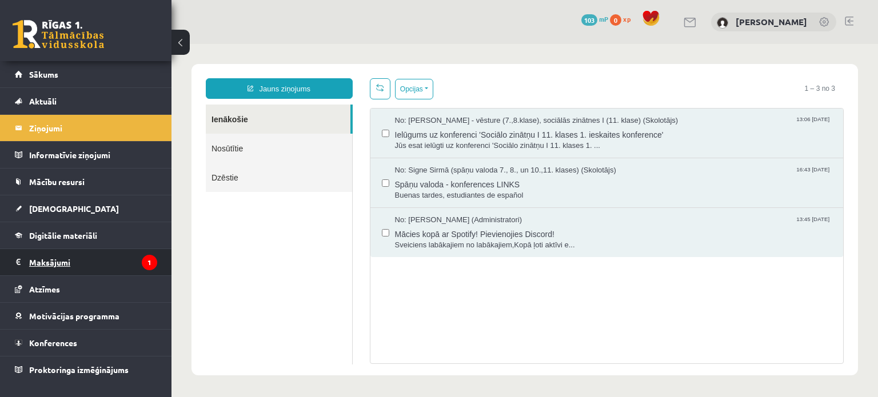
click at [62, 265] on legend "Maksājumi 1" at bounding box center [93, 262] width 128 height 26
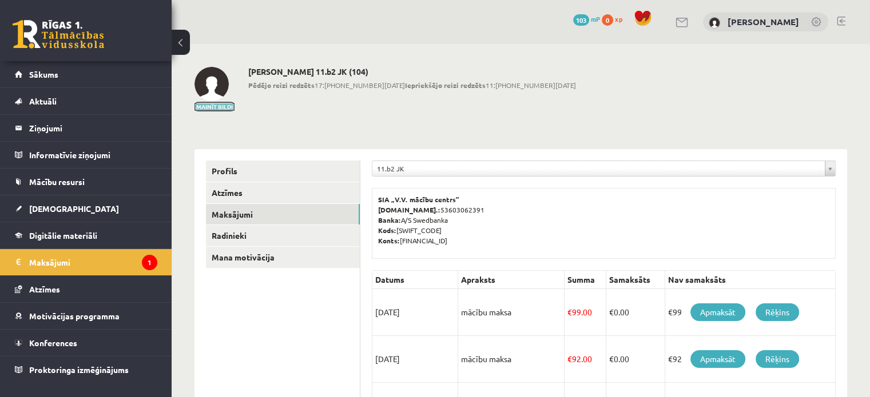
click at [217, 109] on button "Mainīt bildi" at bounding box center [214, 106] width 40 height 7
click at [59, 154] on legend "Informatīvie ziņojumi 0" at bounding box center [93, 155] width 128 height 26
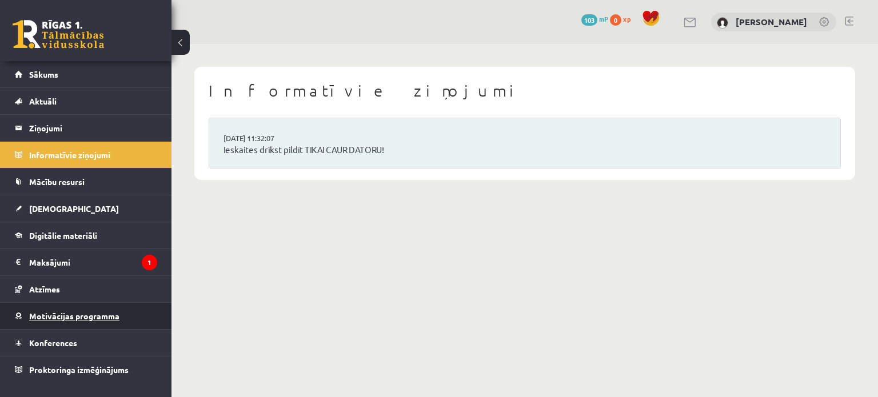
click at [75, 307] on link "Motivācijas programma" at bounding box center [86, 316] width 142 height 26
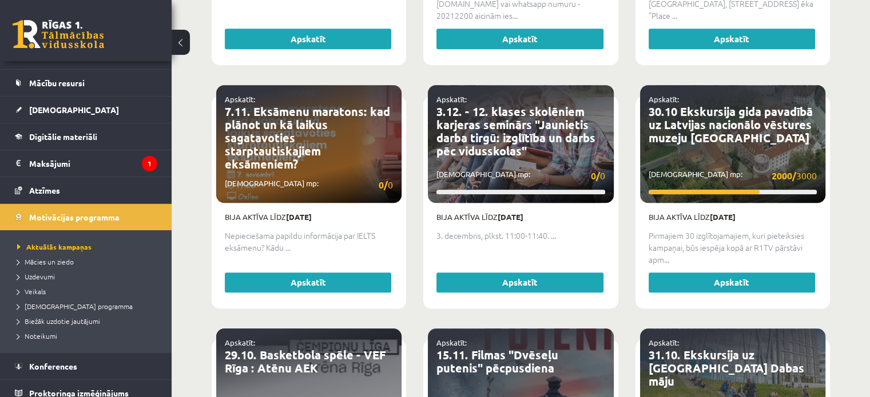
scroll to position [106, 0]
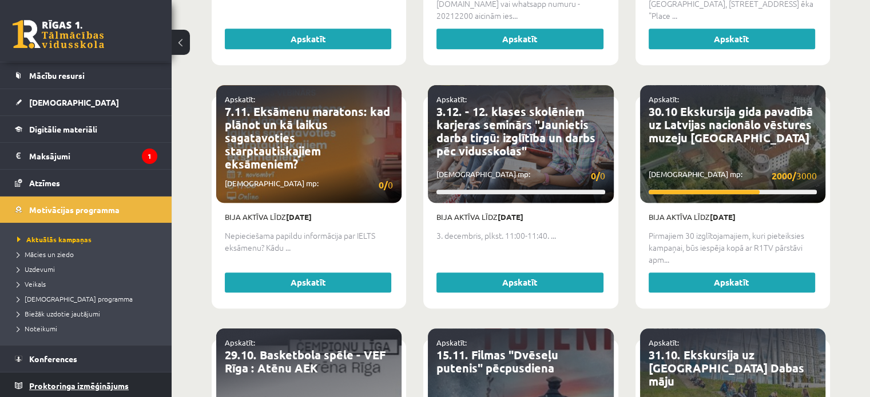
click at [62, 381] on span "Proktoringa izmēģinājums" at bounding box center [78, 386] width 99 height 10
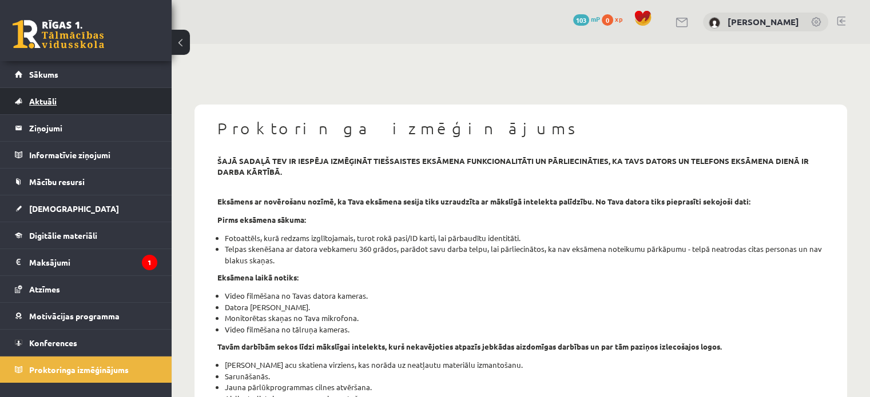
click at [44, 96] on span "Aktuāli" at bounding box center [42, 101] width 27 height 10
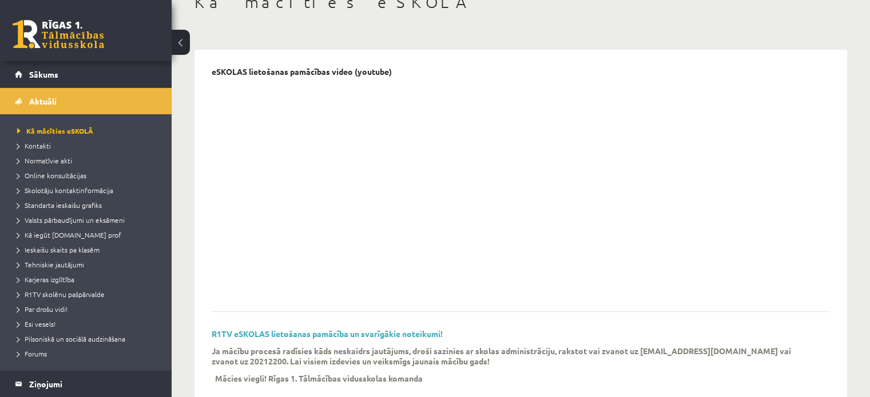
scroll to position [75, 0]
click at [85, 108] on link "Aktuāli" at bounding box center [86, 101] width 142 height 26
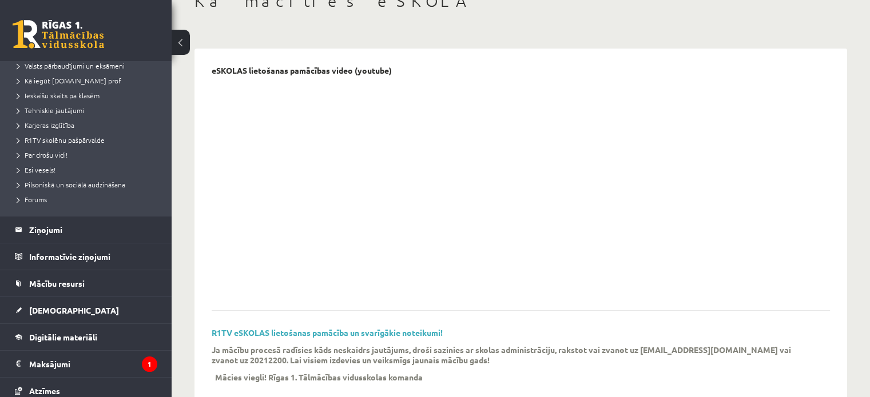
scroll to position [158, 0]
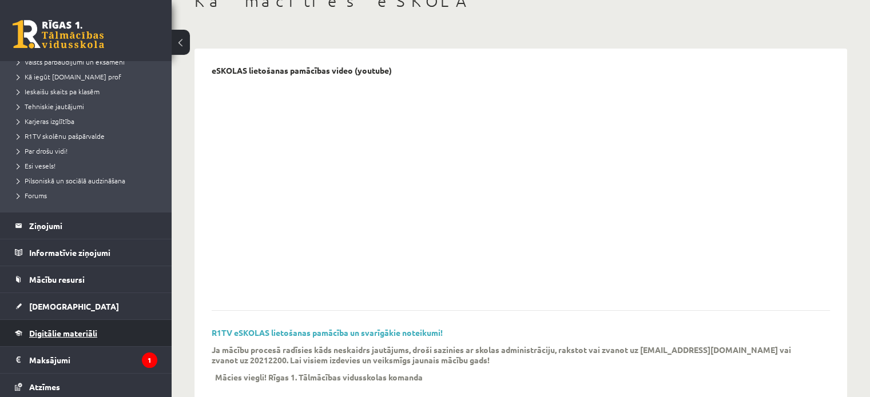
click at [85, 329] on span "Digitālie materiāli" at bounding box center [63, 333] width 68 height 10
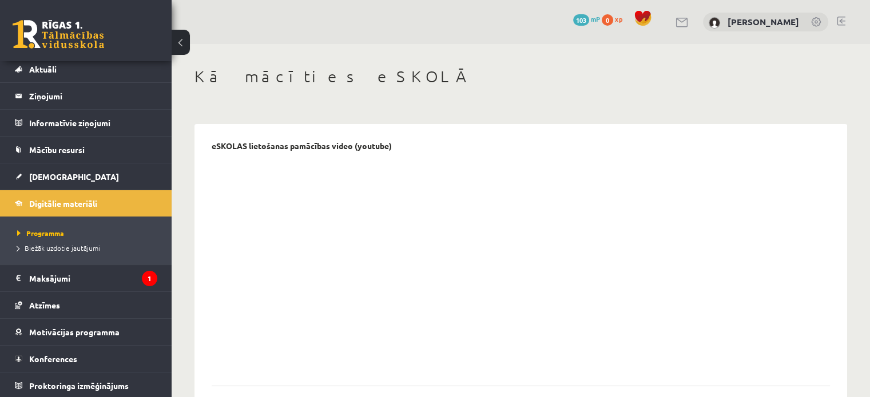
click at [39, 34] on link at bounding box center [58, 34] width 91 height 29
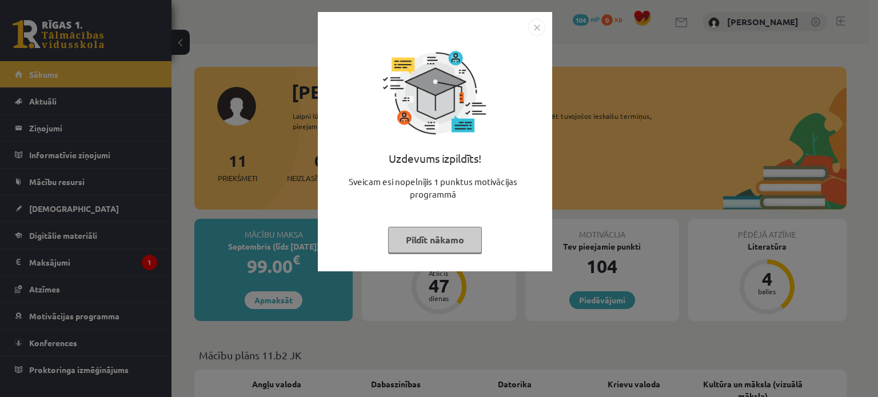
click at [432, 234] on button "Pildīt nākamo" at bounding box center [435, 240] width 94 height 26
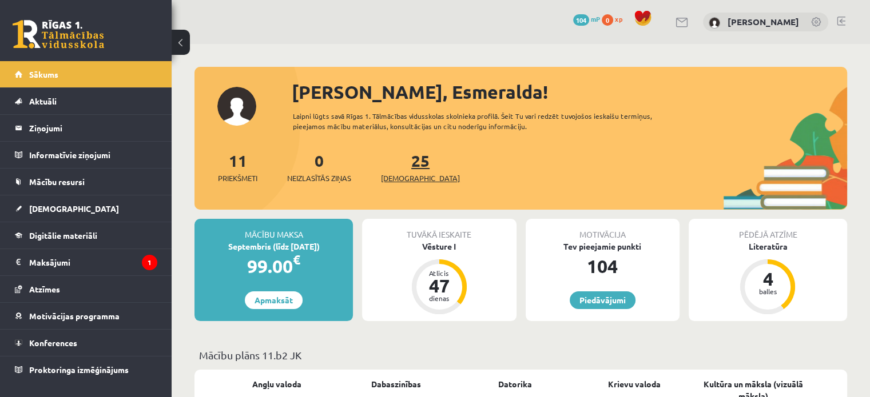
click at [399, 156] on link "25 [DEMOGRAPHIC_DATA]" at bounding box center [420, 167] width 79 height 34
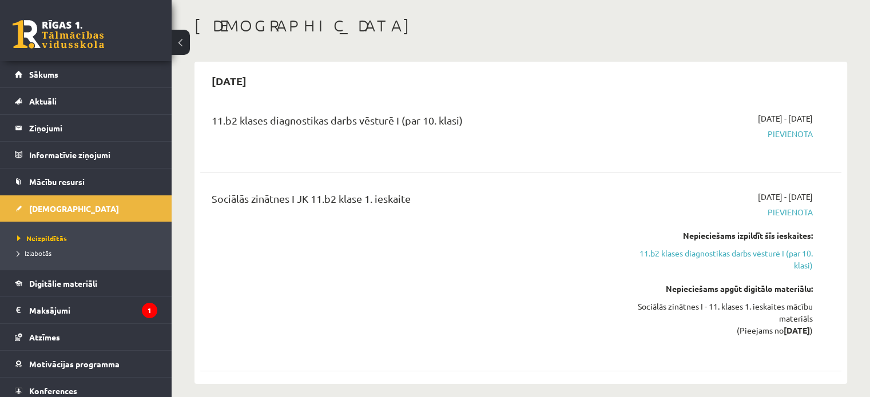
scroll to position [75, 0]
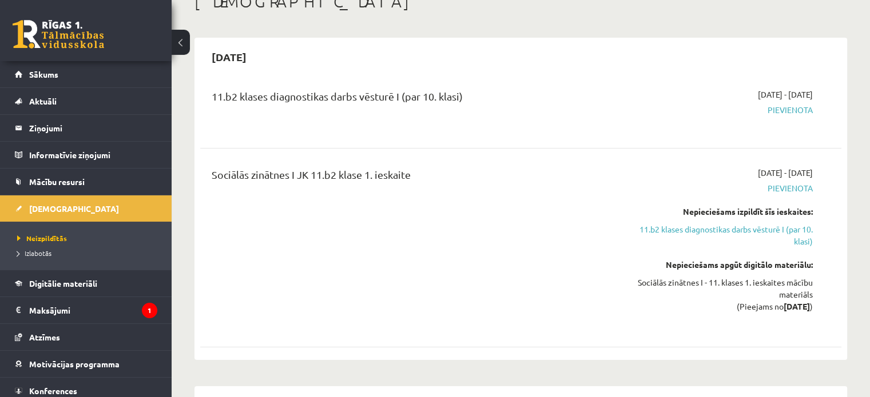
click at [784, 108] on span "Pievienota" at bounding box center [718, 110] width 189 height 12
click at [757, 228] on link "11.b2 klases diagnostikas darbs vēsturē I (par 10. klasi)" at bounding box center [718, 236] width 189 height 24
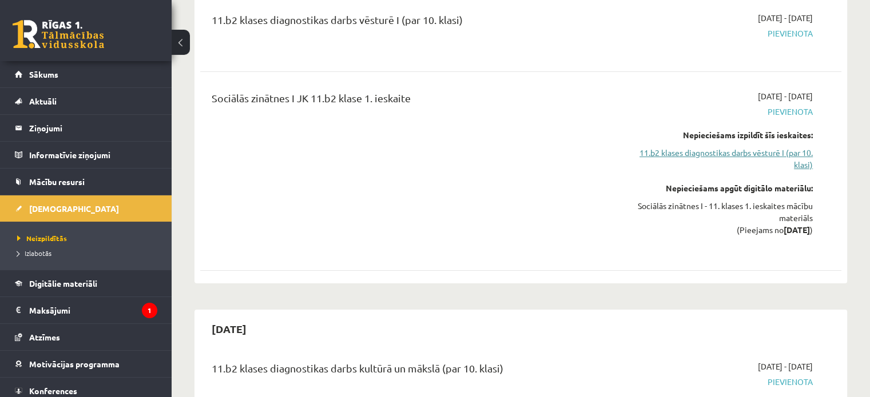
click at [761, 154] on link "11.b2 klases diagnostikas darbs vēsturē I (par 10. klasi)" at bounding box center [718, 159] width 189 height 24
click at [796, 164] on link "11.b2 klases diagnostikas darbs vēsturē I (par 10. klasi)" at bounding box center [718, 159] width 189 height 24
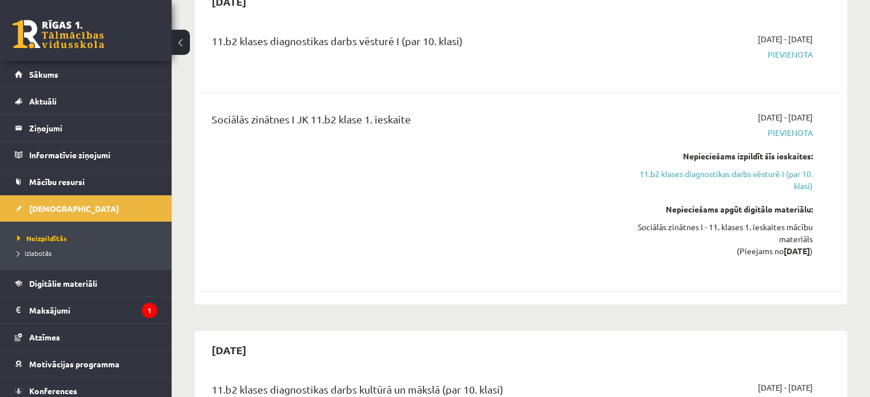
scroll to position [0, 0]
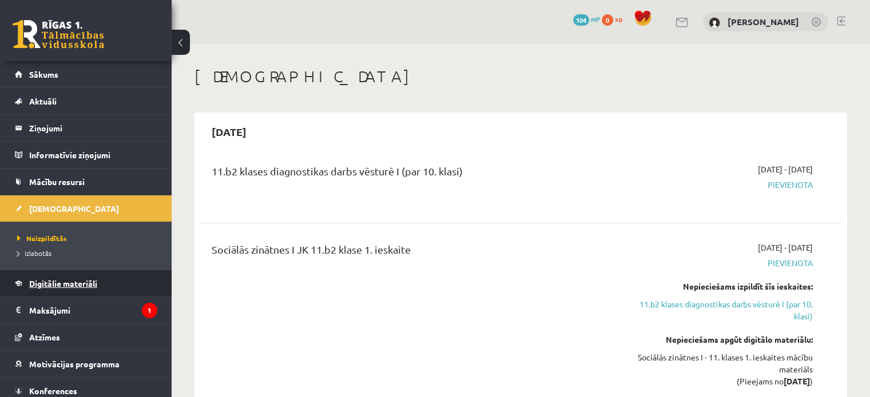
click at [94, 280] on span "Digitālie materiāli" at bounding box center [63, 283] width 68 height 10
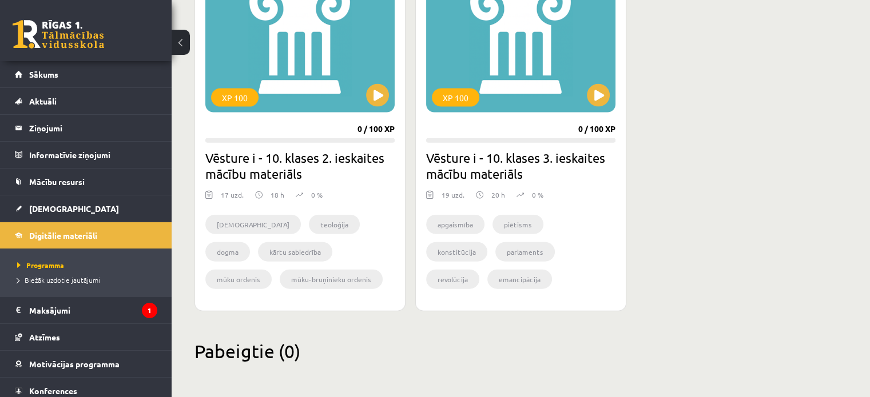
scroll to position [2473, 0]
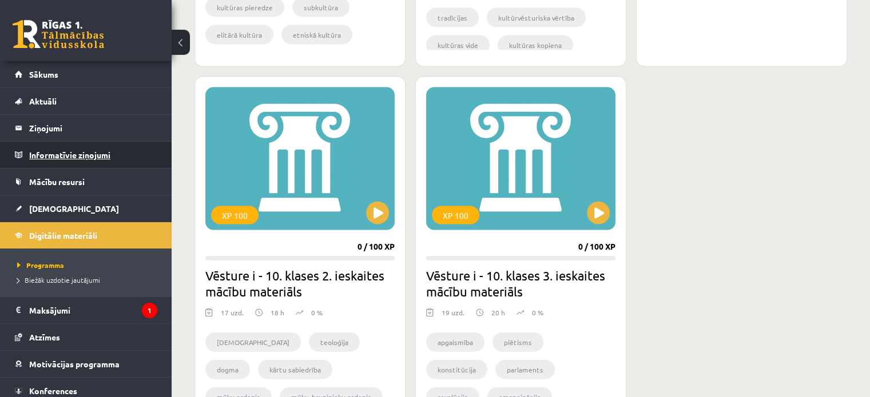
click at [87, 157] on legend "Informatīvie ziņojumi 0" at bounding box center [93, 155] width 128 height 26
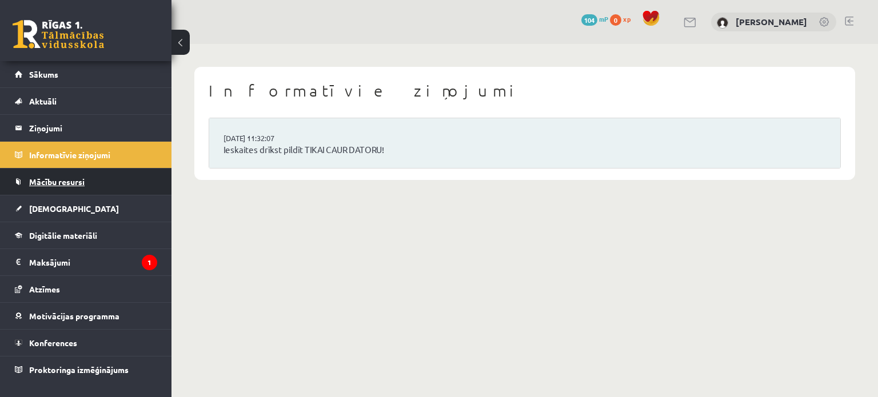
click at [75, 180] on span "Mācību resursi" at bounding box center [56, 182] width 55 height 10
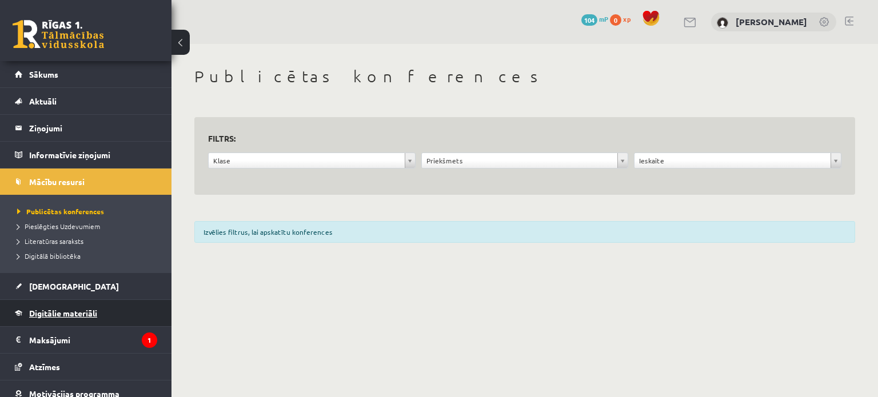
click at [62, 313] on span "Digitālie materiāli" at bounding box center [63, 313] width 68 height 10
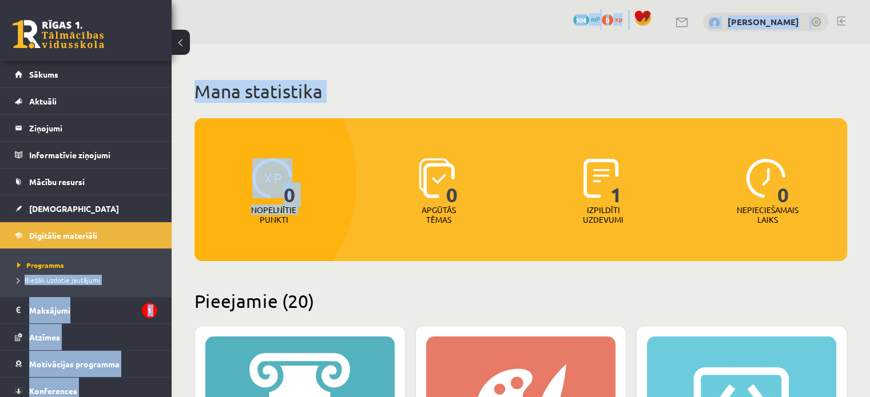
drag, startPoint x: 172, startPoint y: 237, endPoint x: 165, endPoint y: 258, distance: 21.5
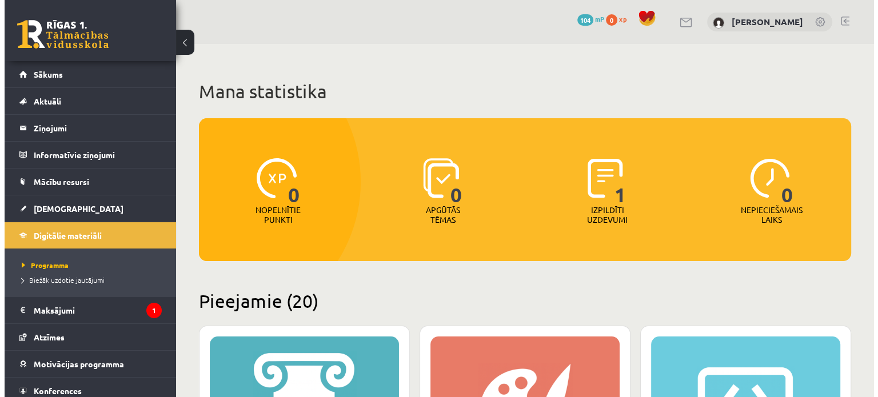
scroll to position [32, 0]
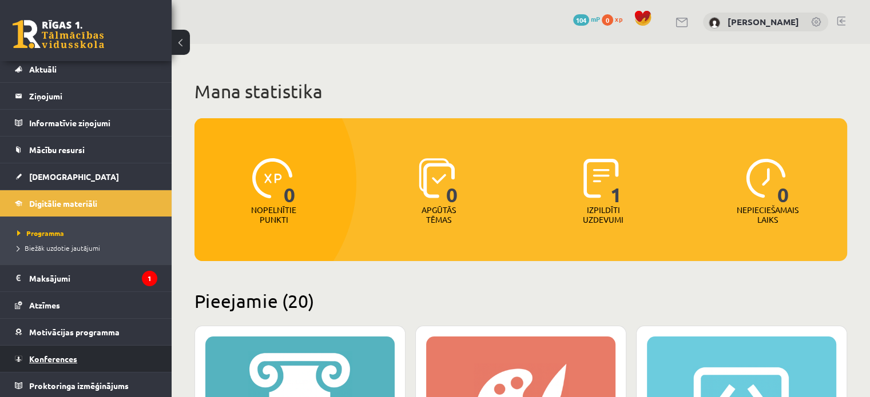
click at [70, 355] on span "Konferences" at bounding box center [53, 359] width 48 height 10
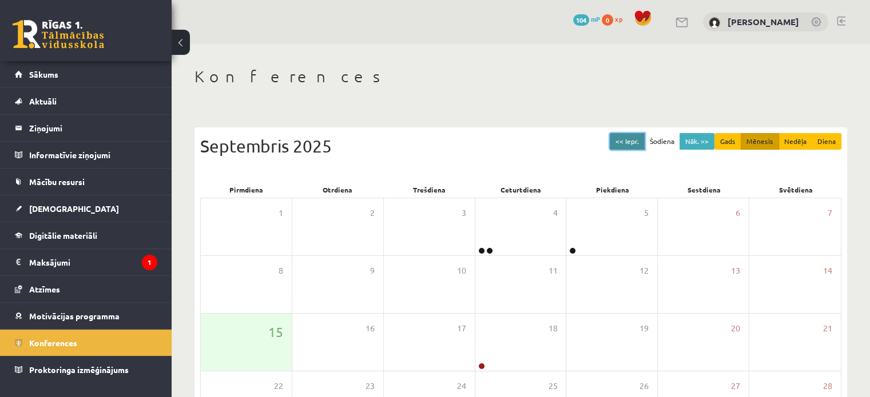
click at [630, 140] on button "<< Iepr." at bounding box center [627, 141] width 35 height 17
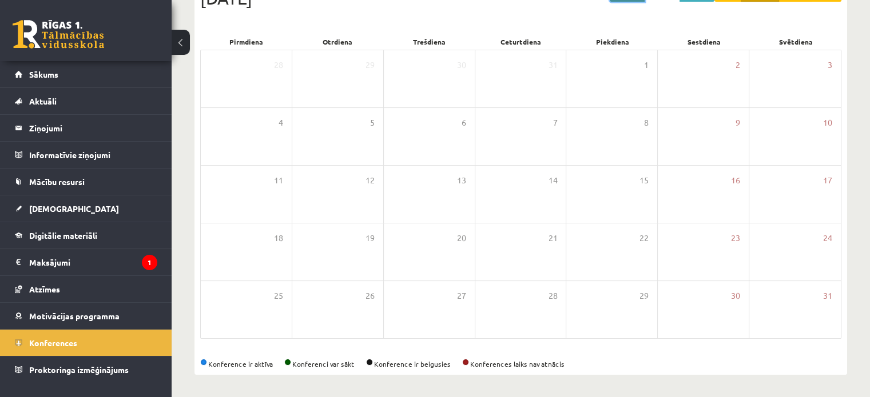
scroll to position [110, 0]
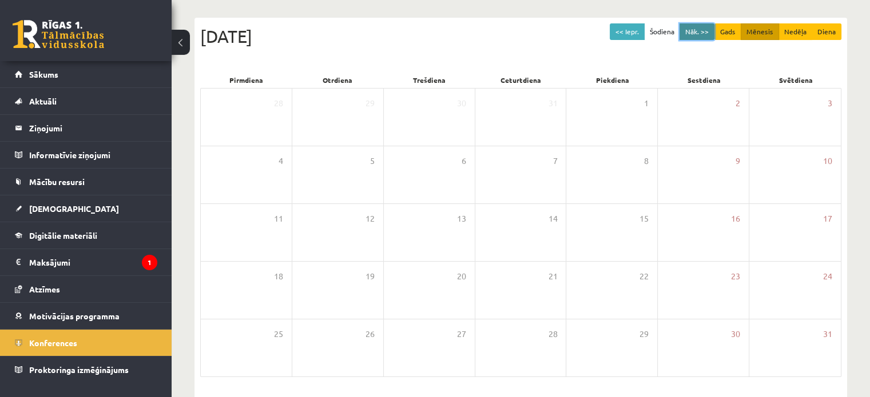
click at [706, 29] on button "Nāk. >>" at bounding box center [696, 31] width 35 height 17
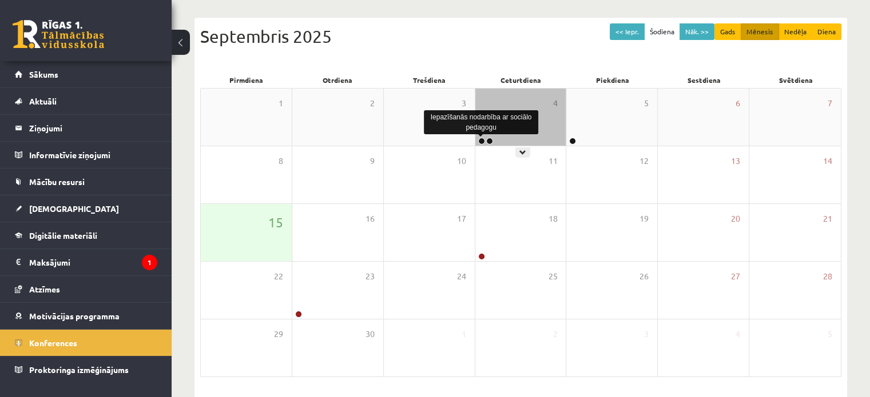
click at [478, 138] on link at bounding box center [481, 141] width 7 height 7
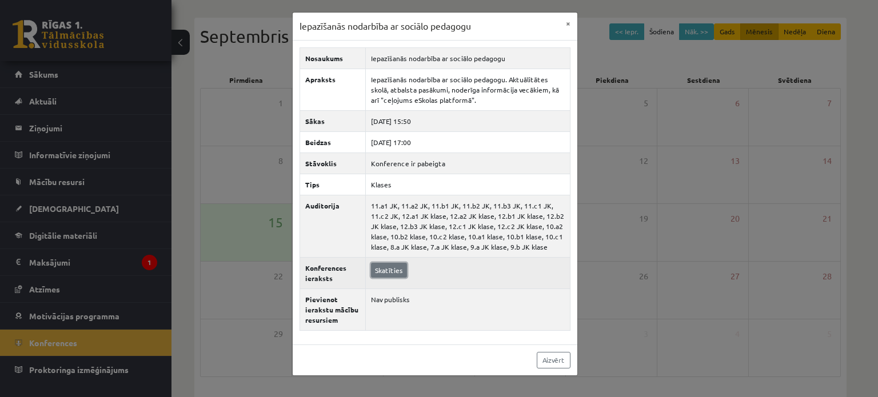
click at [384, 265] on link "Skatīties" at bounding box center [389, 270] width 36 height 15
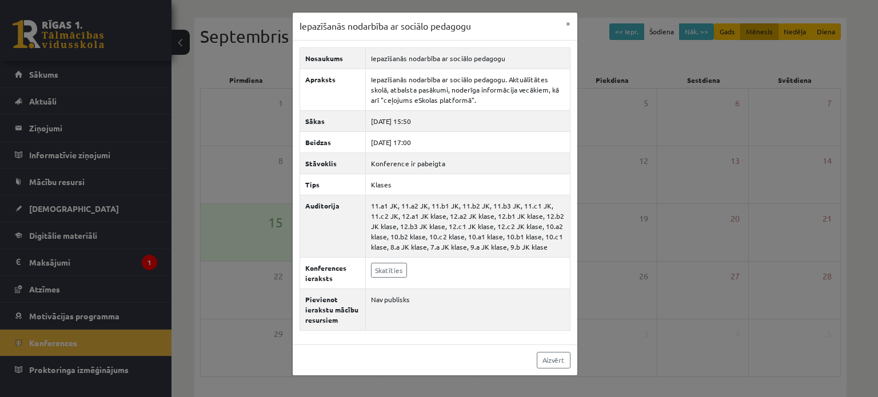
click at [596, 83] on div "Iepazīšanās nodarbība ar sociālo pedagogu × Nosaukums Iepazīšanās nodarbība ar …" at bounding box center [439, 198] width 878 height 397
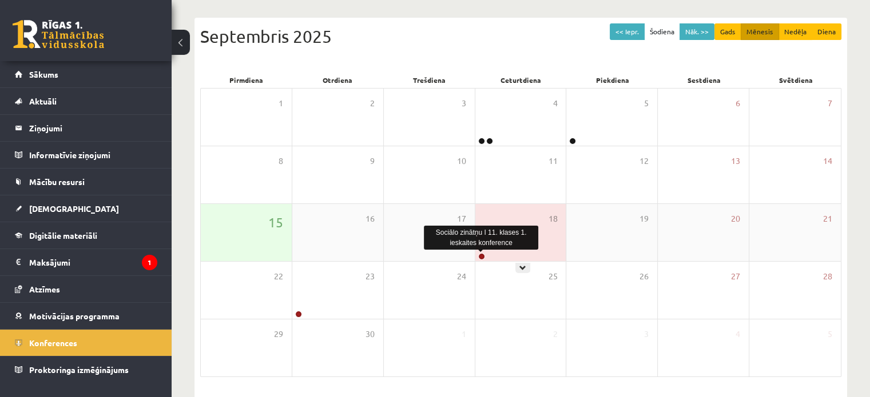
click at [481, 254] on link at bounding box center [481, 256] width 7 height 7
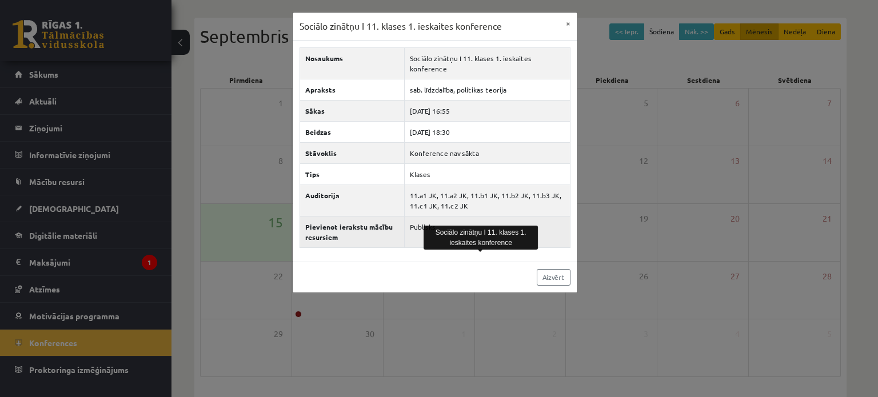
click at [539, 217] on td "Publisks" at bounding box center [487, 231] width 165 height 31
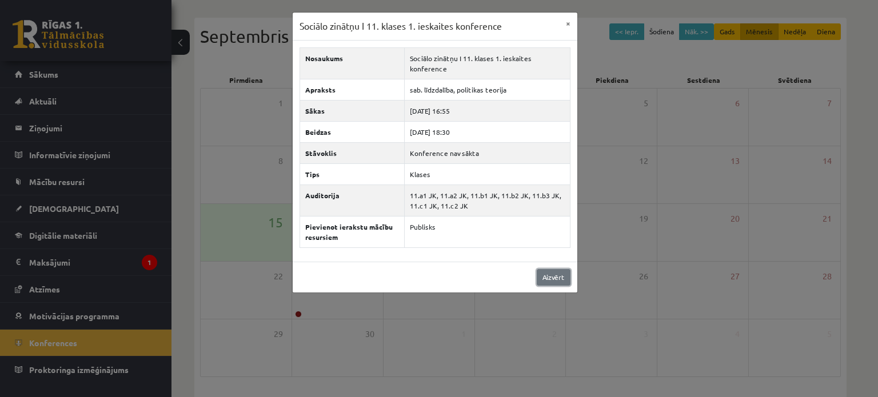
click at [554, 273] on link "Aizvērt" at bounding box center [554, 277] width 34 height 17
